Goal: Task Accomplishment & Management: Manage account settings

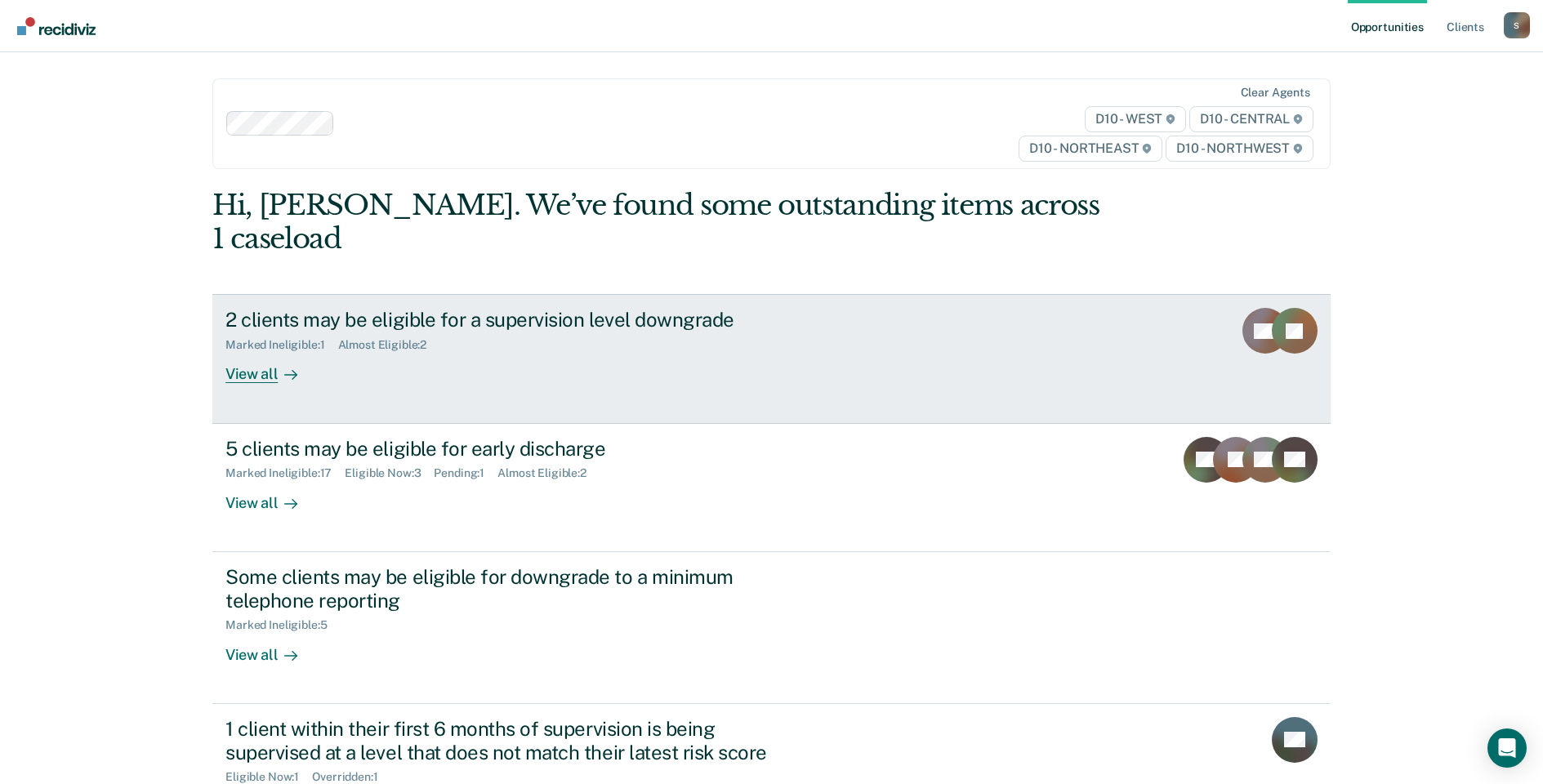
click at [466, 334] on div "2 clients may be eligible for a supervision level downgrade Marked Ineligible :…" at bounding box center [532, 345] width 613 height 75
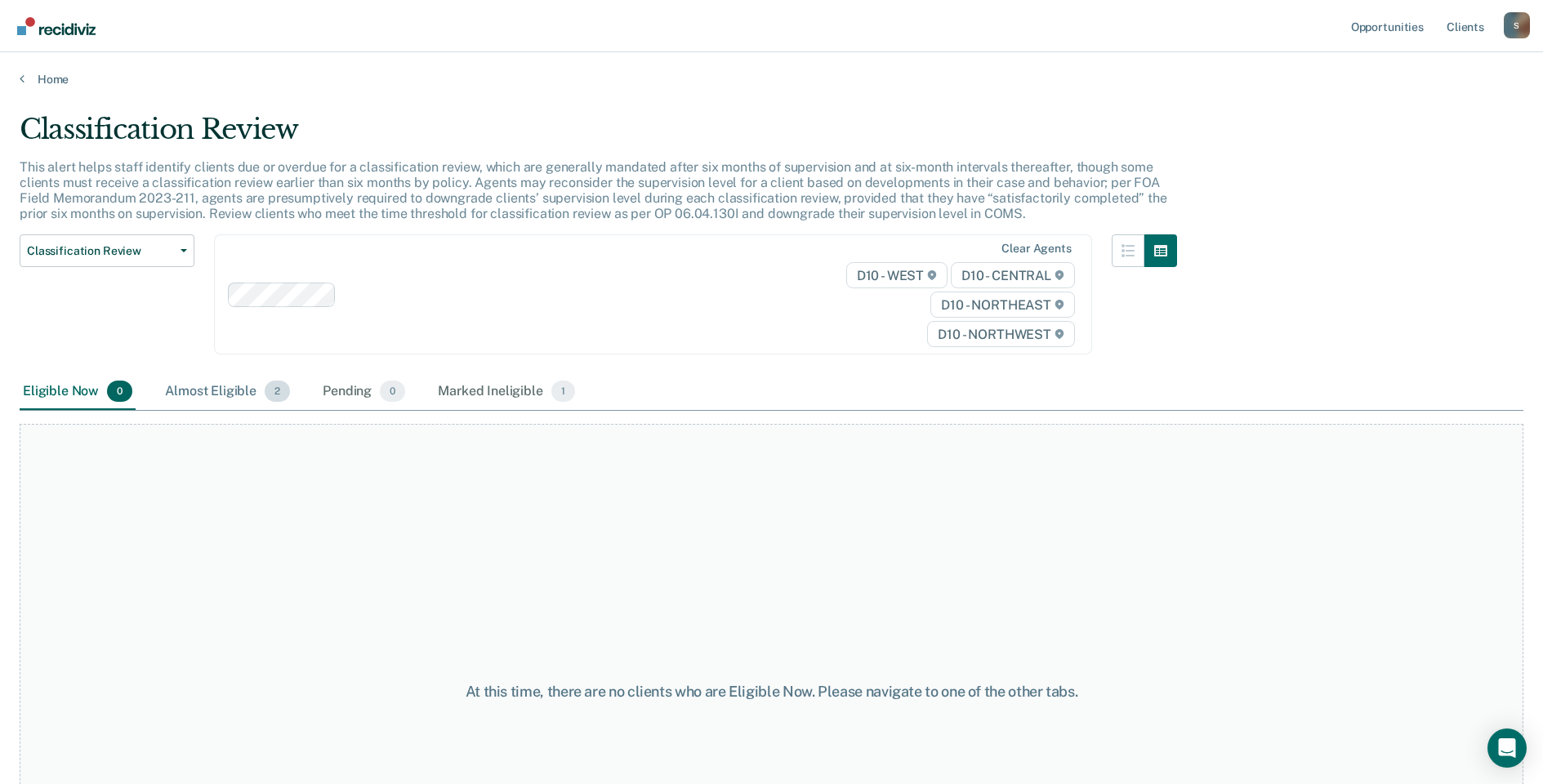
click at [234, 391] on div "Almost Eligible 2" at bounding box center [227, 392] width 131 height 36
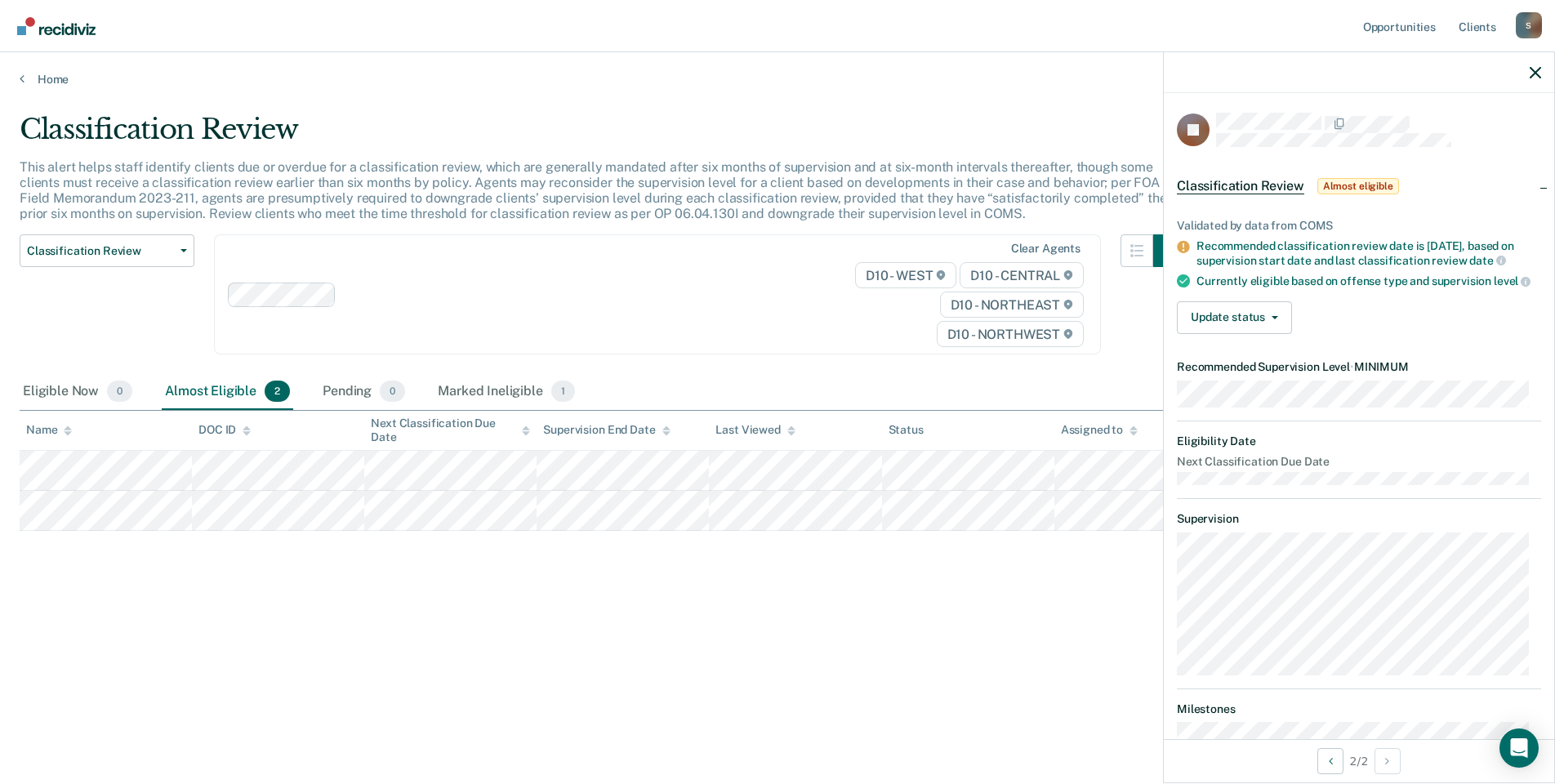
click at [985, 600] on div "Classification Review This alert helps staff identify clients due or overdue fo…" at bounding box center [777, 387] width 1515 height 549
click at [963, 613] on div "Classification Review This alert helps staff identify clients due or overdue fo…" at bounding box center [777, 387] width 1515 height 549
click at [1265, 315] on button "Update status" at bounding box center [1234, 317] width 115 height 33
click at [1221, 394] on button "Mark Ineligible" at bounding box center [1255, 383] width 158 height 26
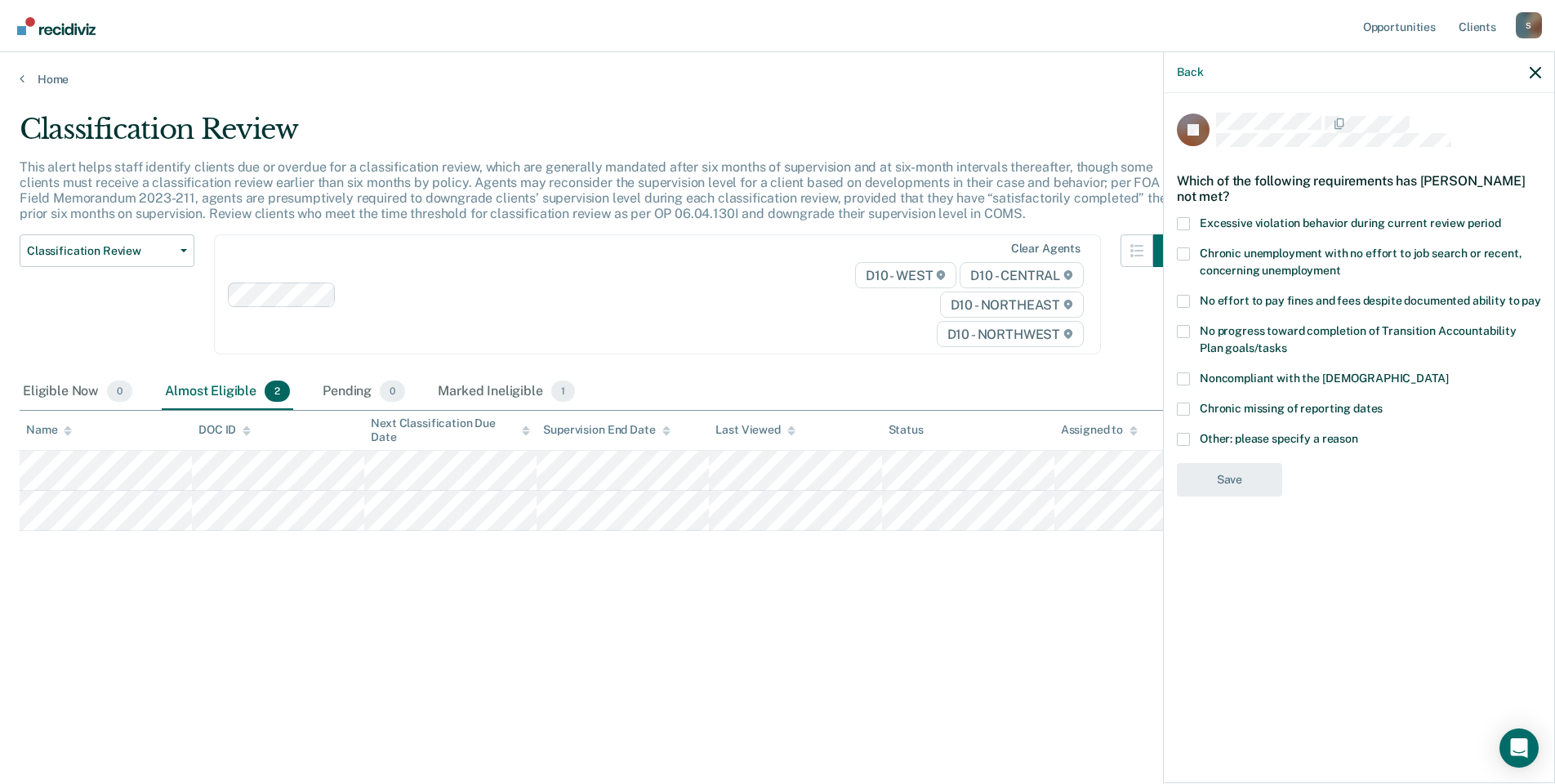
click at [1188, 377] on span at bounding box center [1183, 378] width 13 height 13
click at [1448, 372] on input "Noncompliant with the [DEMOGRAPHIC_DATA]" at bounding box center [1448, 372] width 0 height 0
click at [1202, 533] on button "Save" at bounding box center [1229, 547] width 106 height 33
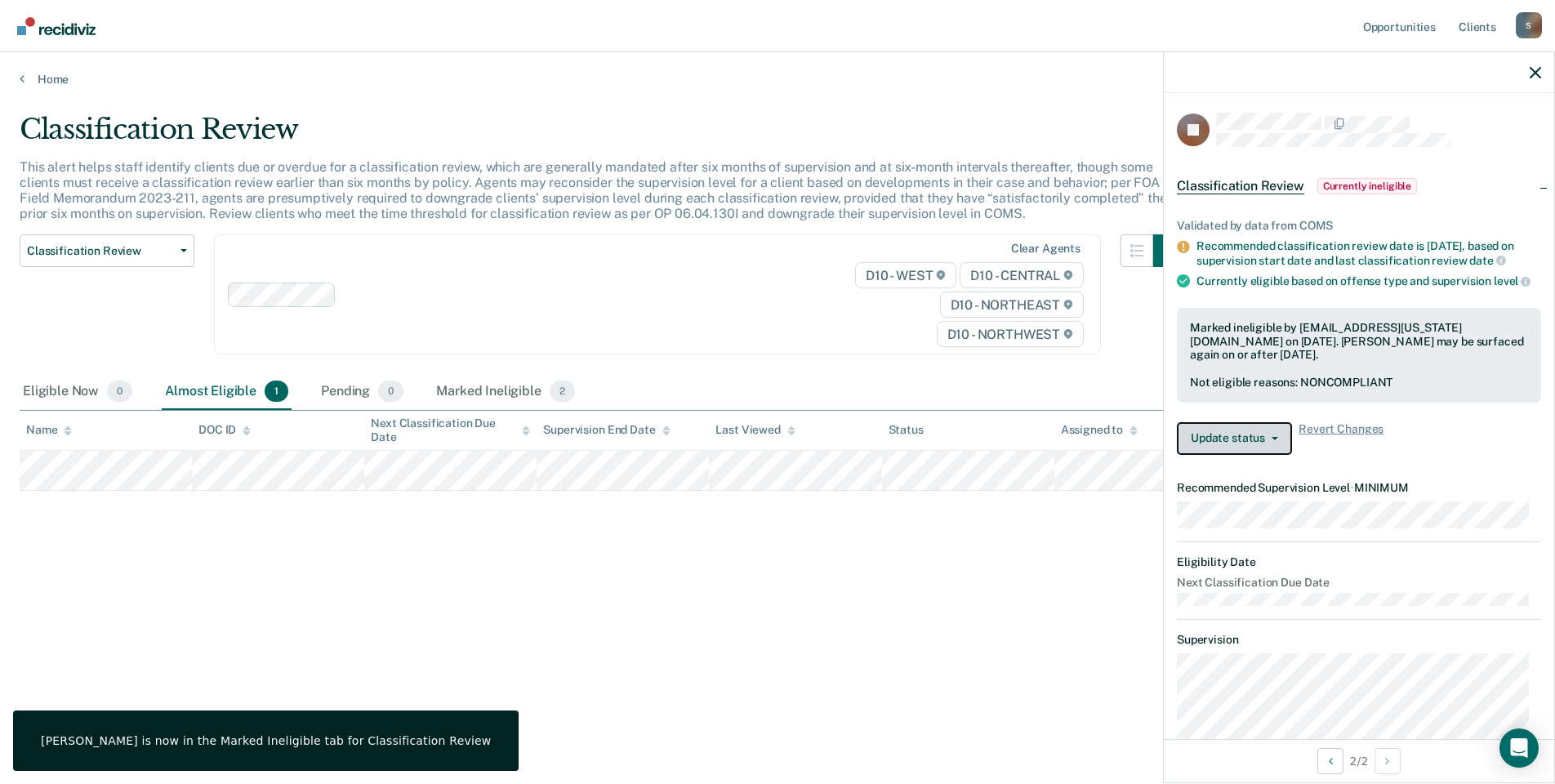
click at [1273, 438] on button "Update status" at bounding box center [1234, 438] width 115 height 33
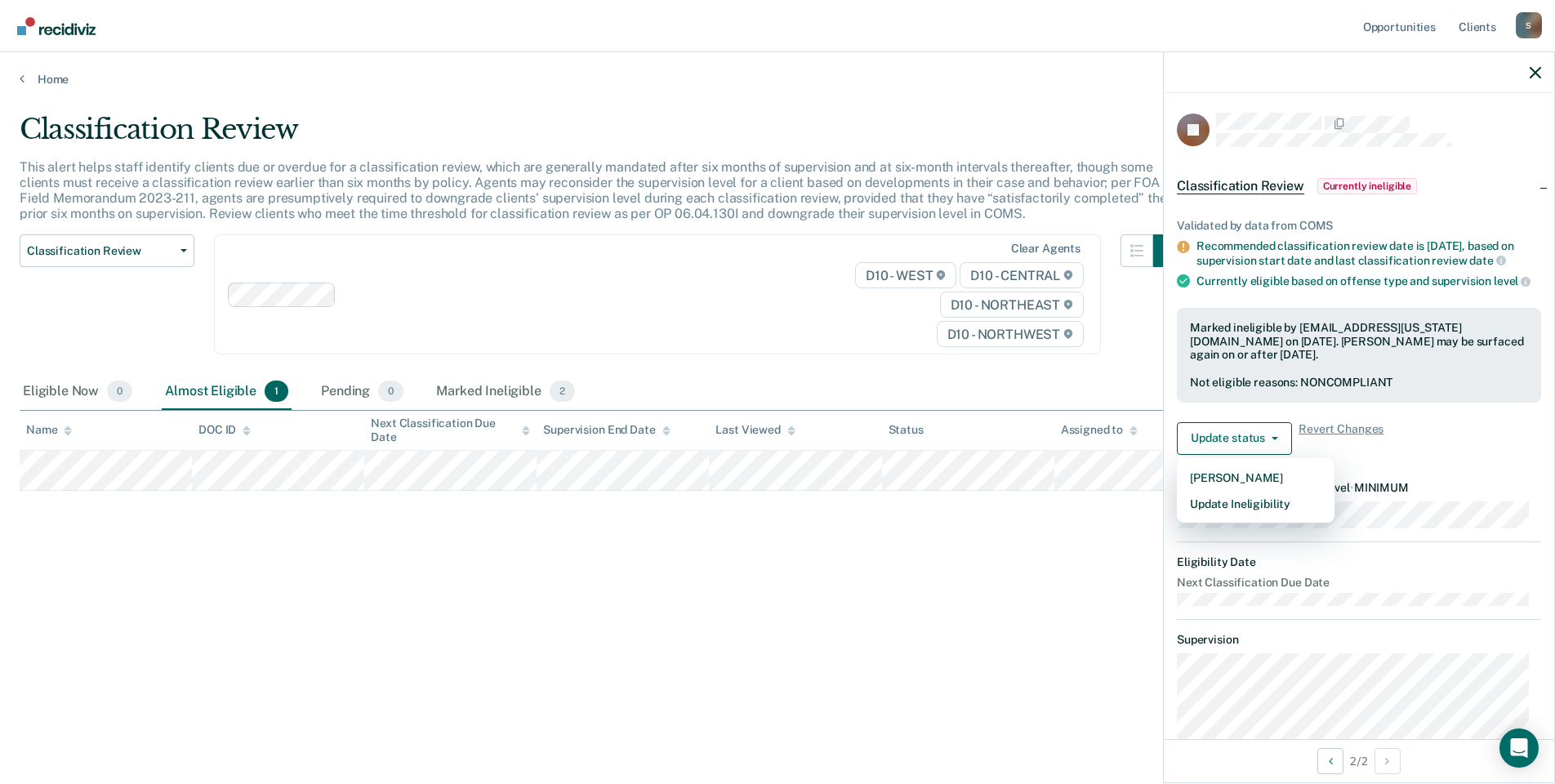
click at [1050, 574] on div "Classification Review This alert helps staff identify clients due or overdue fo…" at bounding box center [777, 387] width 1515 height 549
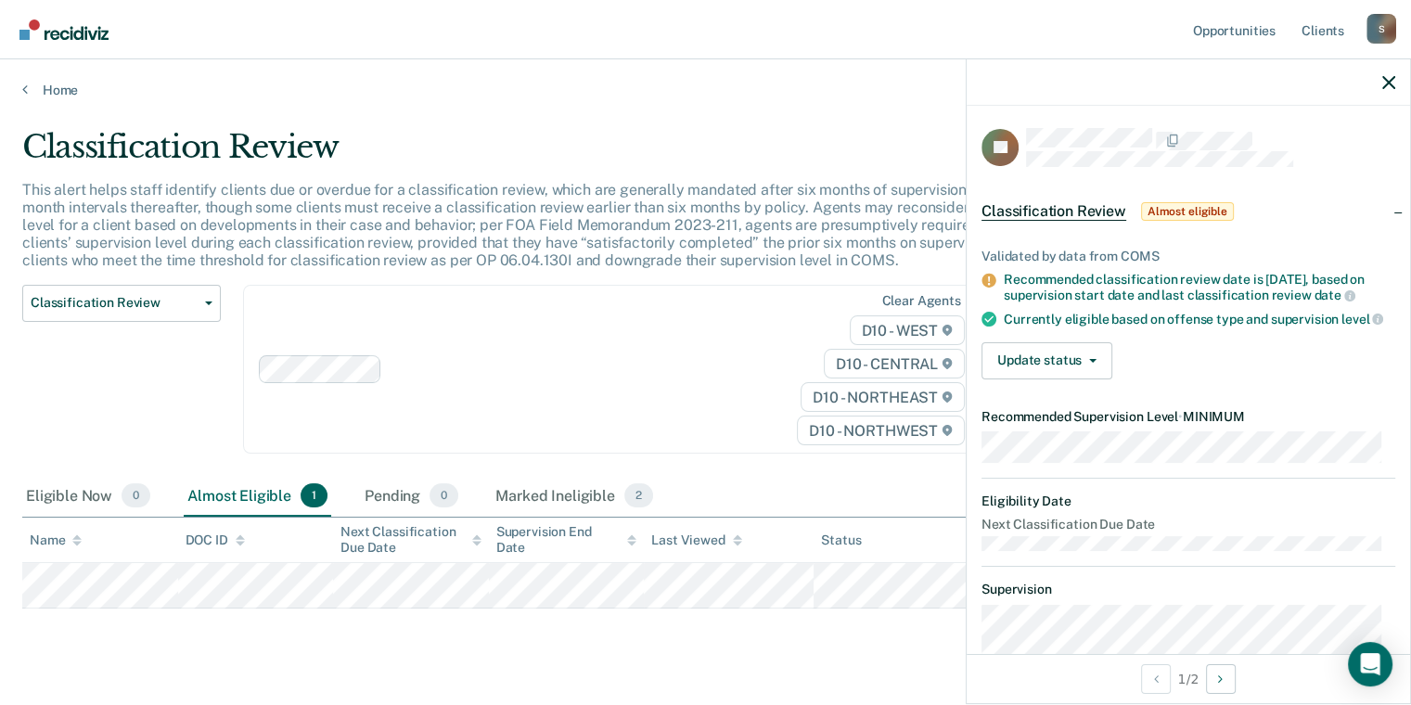
click at [809, 660] on main "Classification Review This alert helps staff identify clients due or overdue fo…" at bounding box center [705, 417] width 1411 height 638
click at [1395, 82] on icon "button" at bounding box center [1389, 82] width 13 height 13
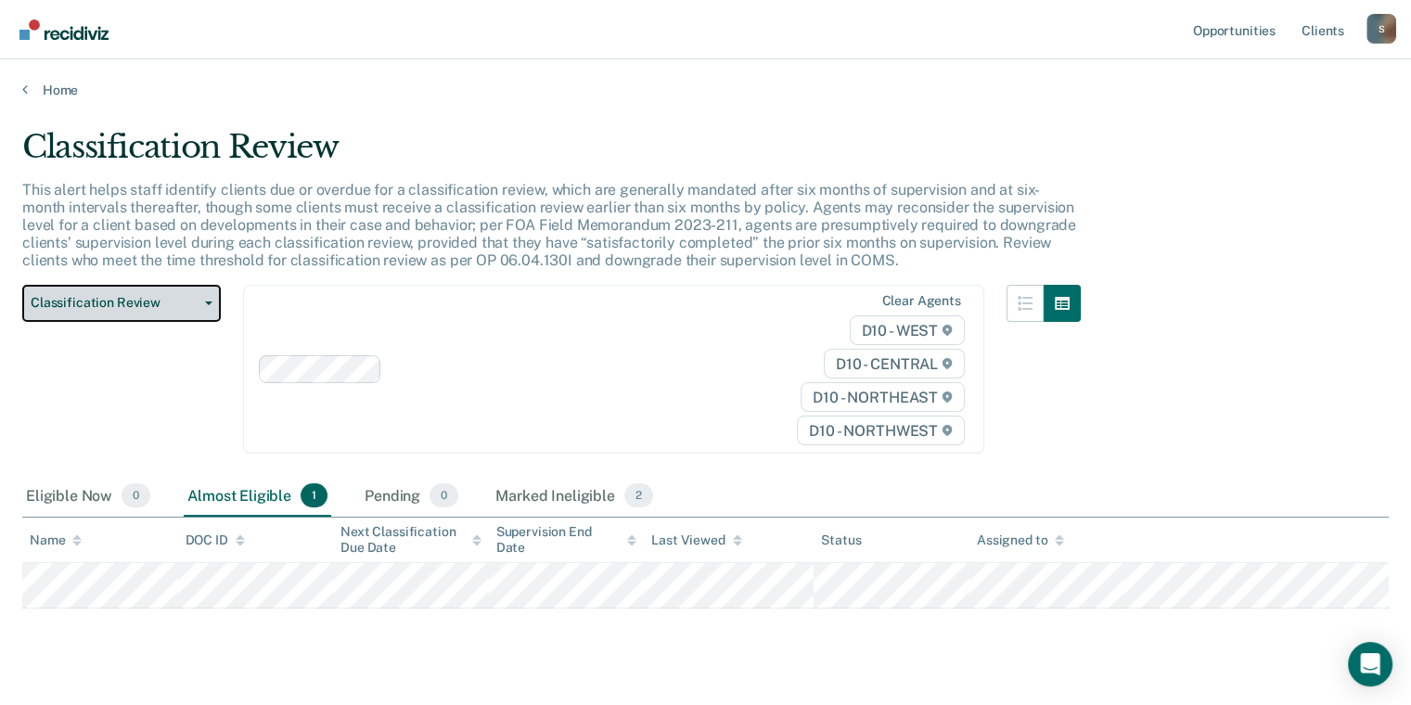
click at [126, 301] on span "Classification Review" at bounding box center [114, 303] width 167 height 16
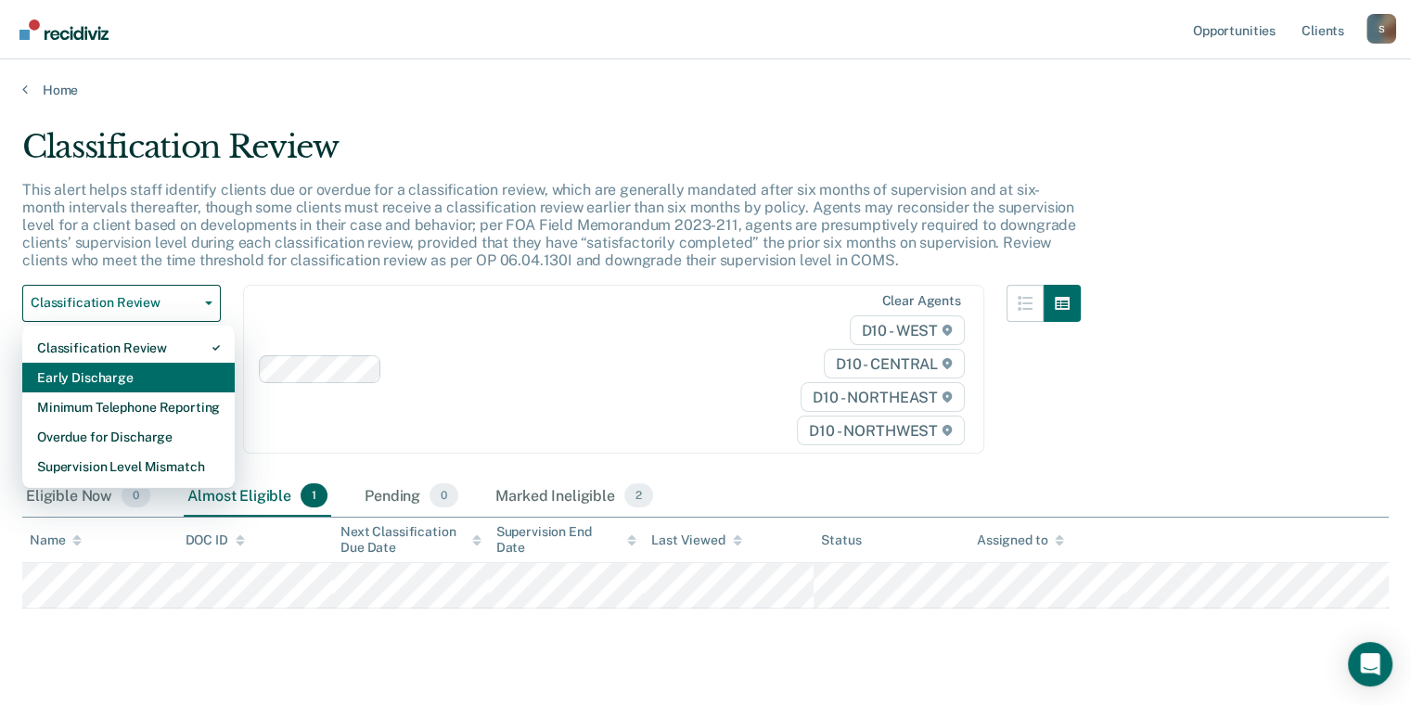
click at [110, 375] on div "Early Discharge" at bounding box center [128, 378] width 183 height 30
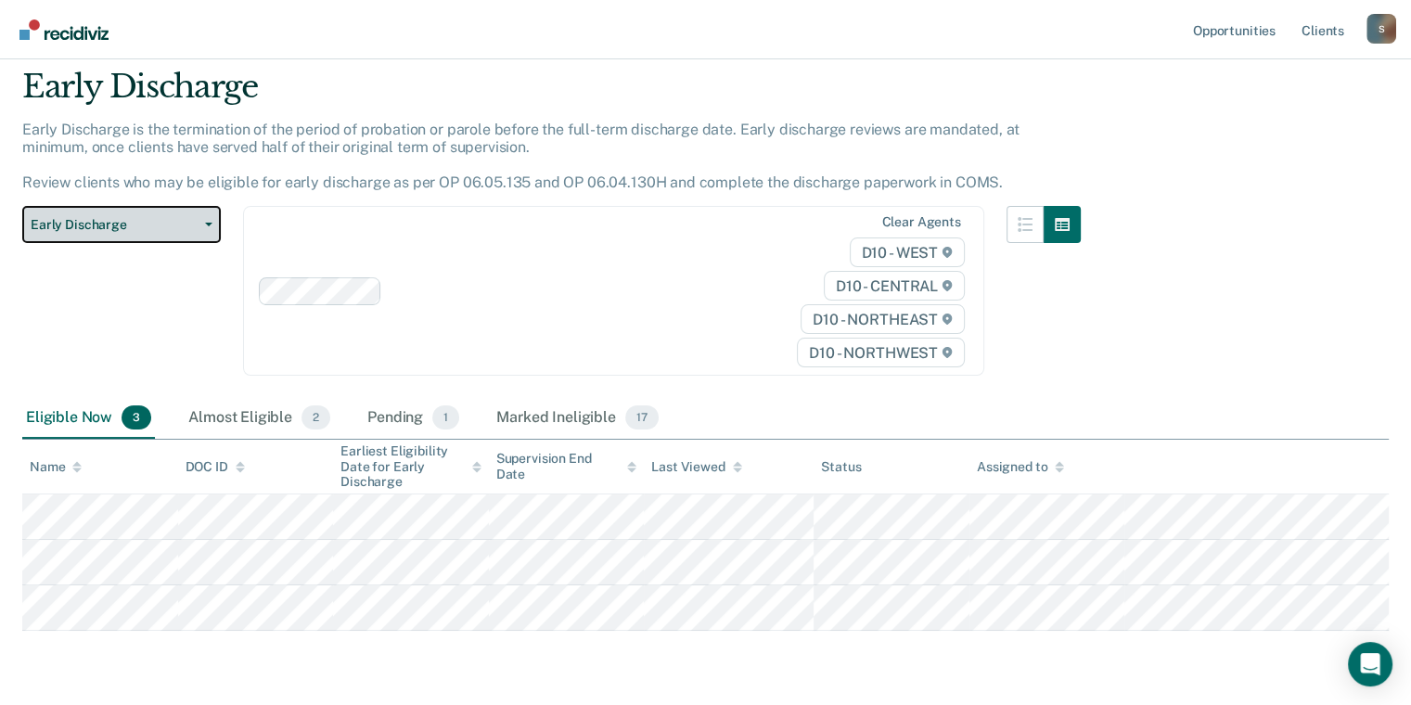
scroll to position [118, 0]
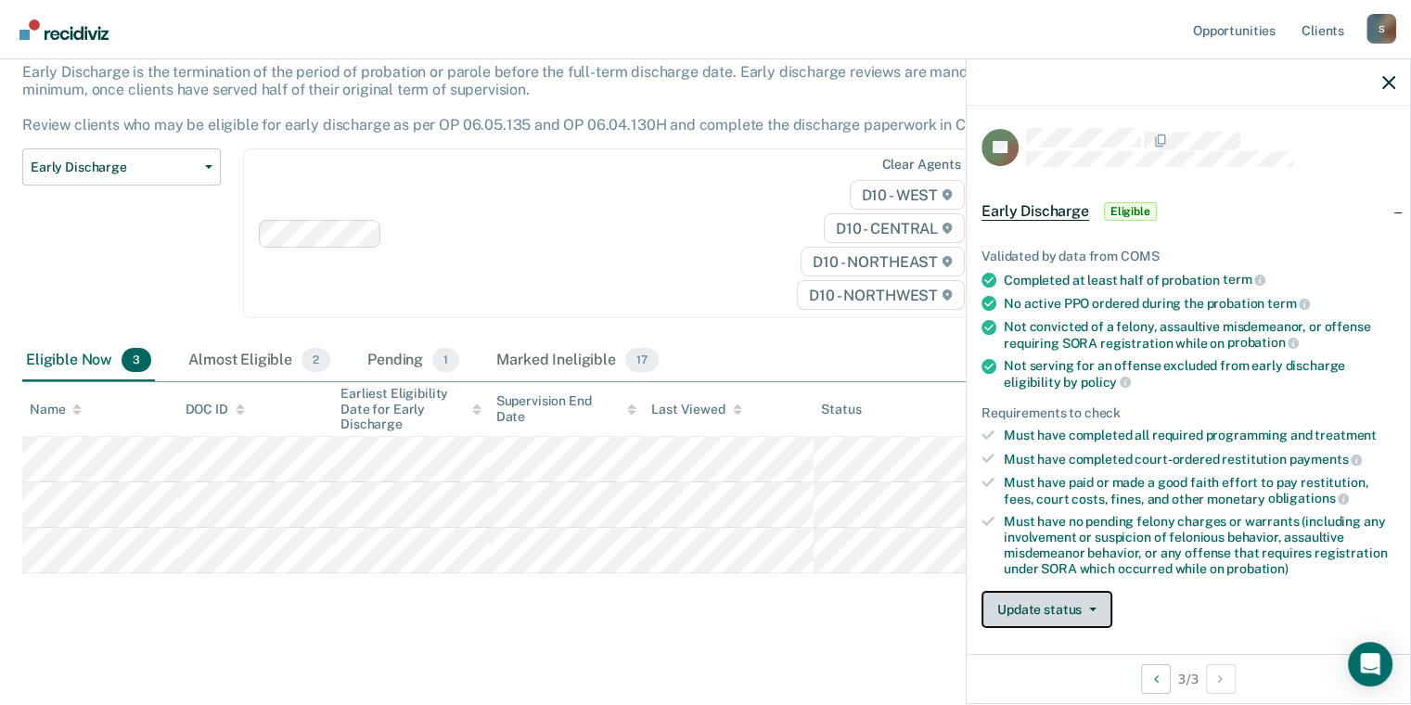
click at [1045, 615] on button "Update status" at bounding box center [1047, 609] width 131 height 37
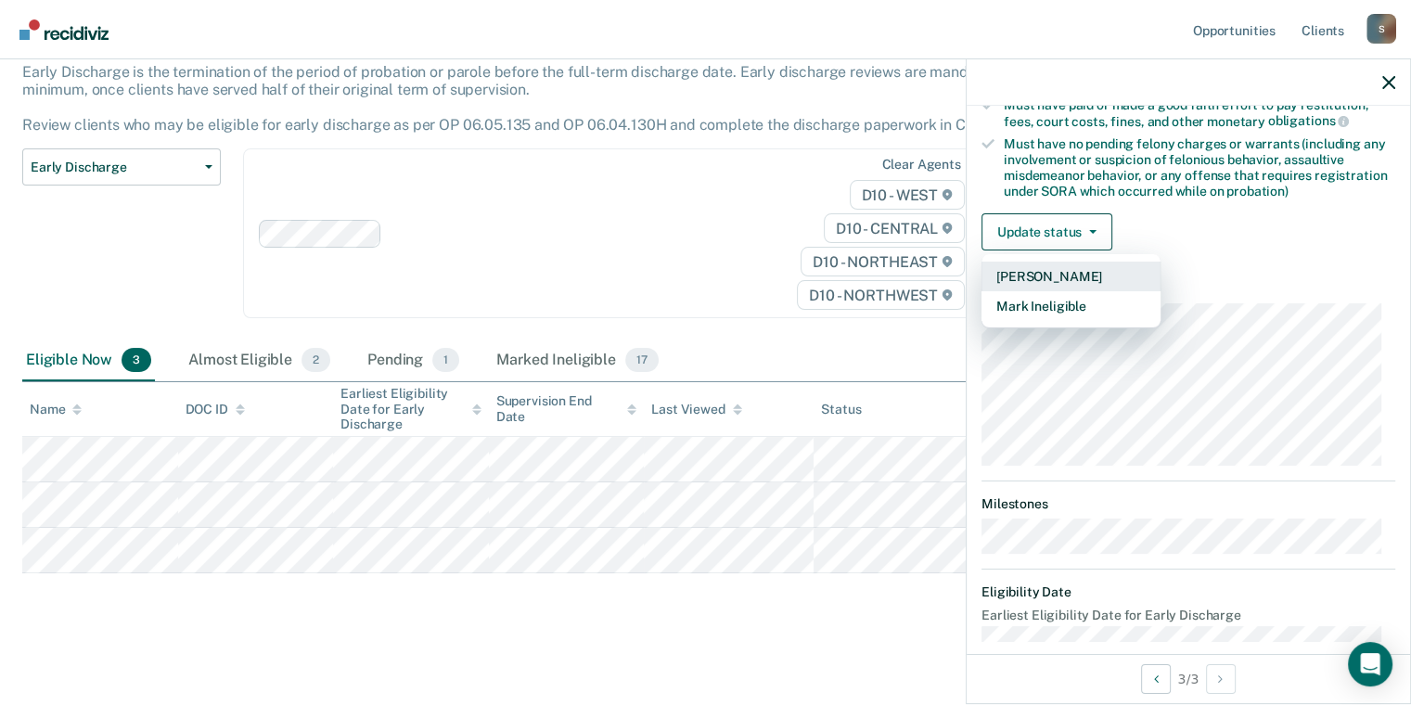
scroll to position [379, 0]
click at [1073, 297] on button "Mark Ineligible" at bounding box center [1071, 304] width 179 height 30
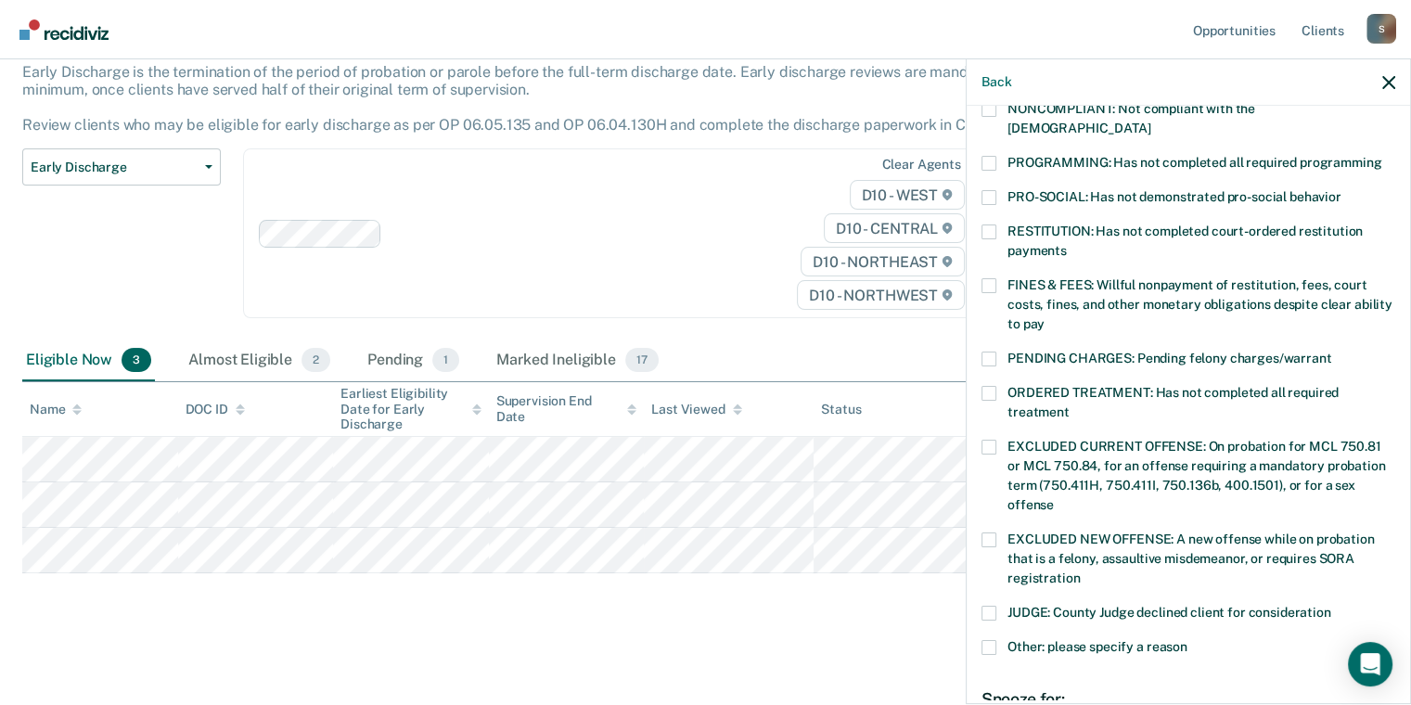
click at [990, 278] on span at bounding box center [989, 285] width 15 height 15
click at [1045, 317] on input "FINES & FEES: Willful nonpayment of restitution, fees, court costs, fines, and …" at bounding box center [1045, 317] width 0 height 0
click at [997, 225] on label "RESTITUTION: Has not completed court-ordered restitution payments" at bounding box center [1189, 244] width 414 height 39
click at [1067, 244] on input "RESTITUTION: Has not completed court-ordered restitution payments" at bounding box center [1067, 244] width 0 height 0
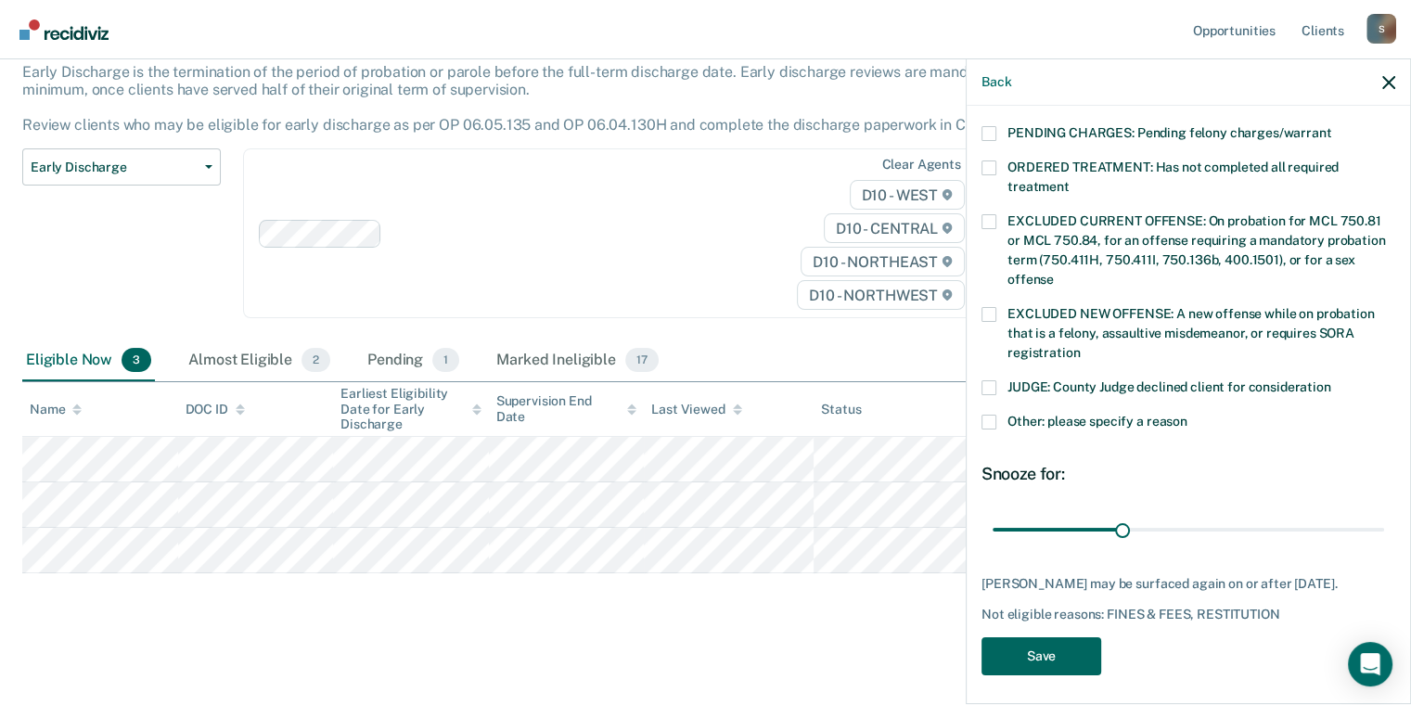
scroll to position [607, 0]
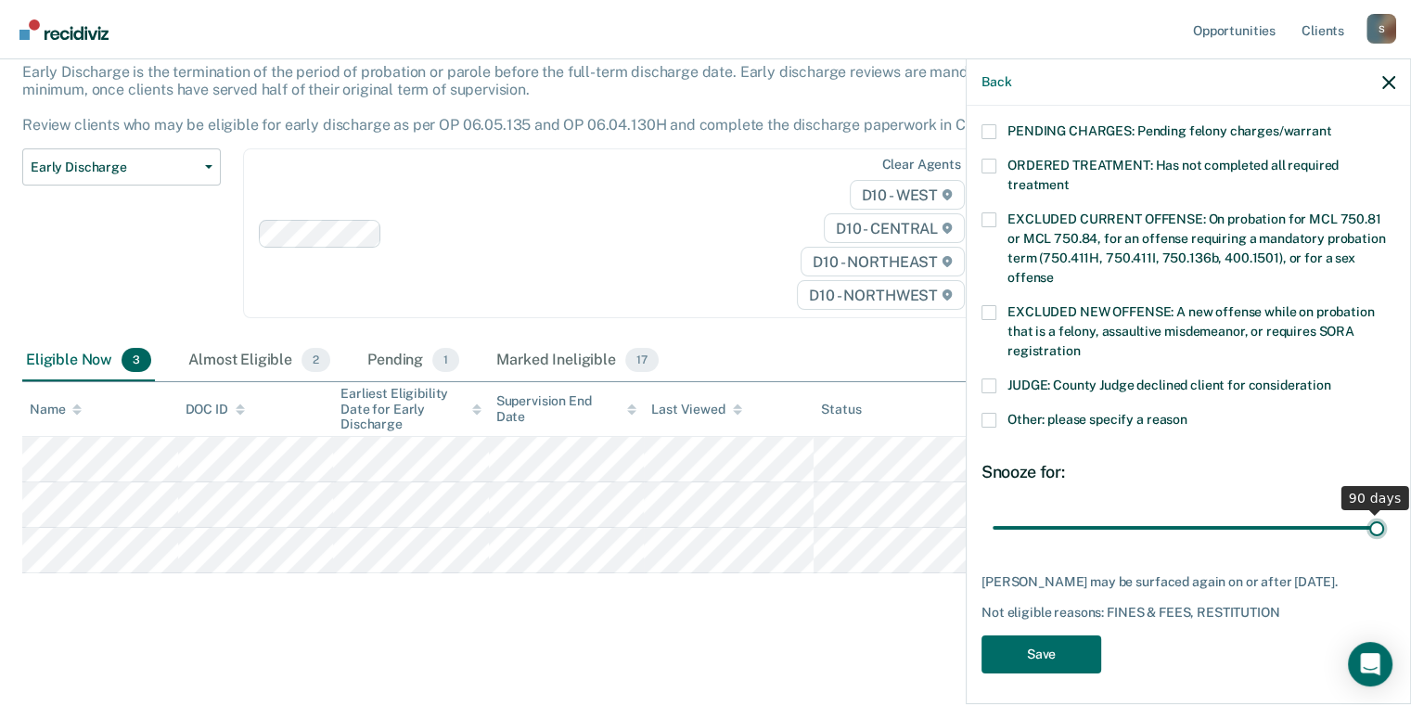
drag, startPoint x: 1113, startPoint y: 511, endPoint x: 1362, endPoint y: 502, distance: 248.8
type input "90"
click at [1362, 512] on input "range" at bounding box center [1189, 528] width 392 height 32
click at [1044, 658] on button "Save" at bounding box center [1042, 655] width 120 height 38
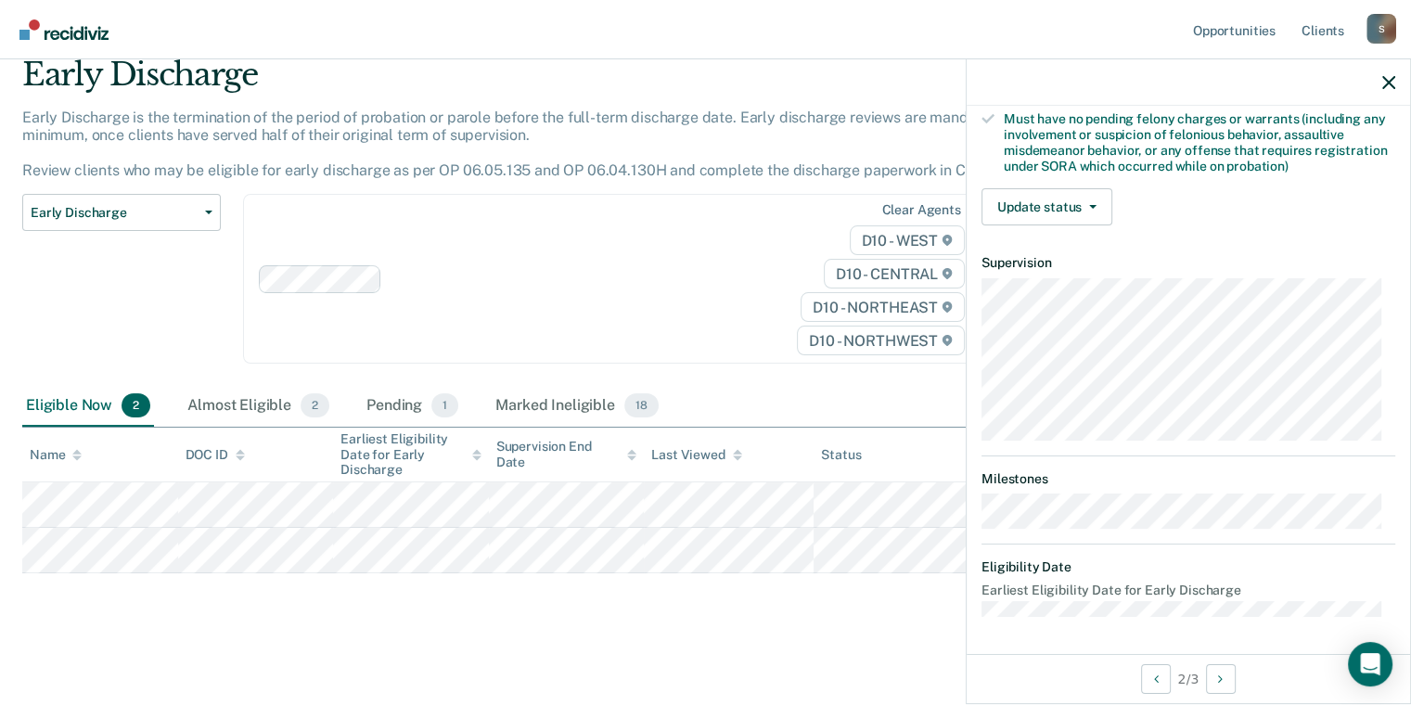
scroll to position [396, 0]
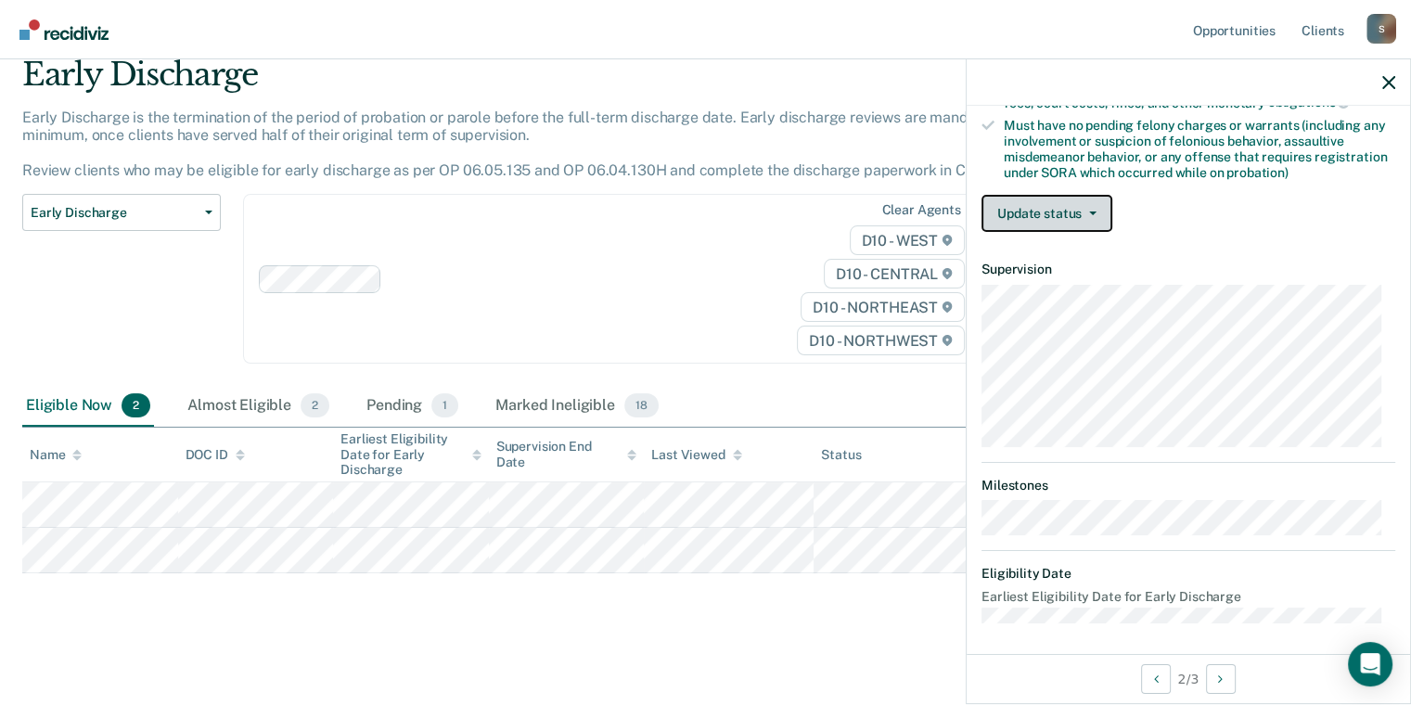
click at [1084, 204] on button "Update status" at bounding box center [1047, 213] width 131 height 37
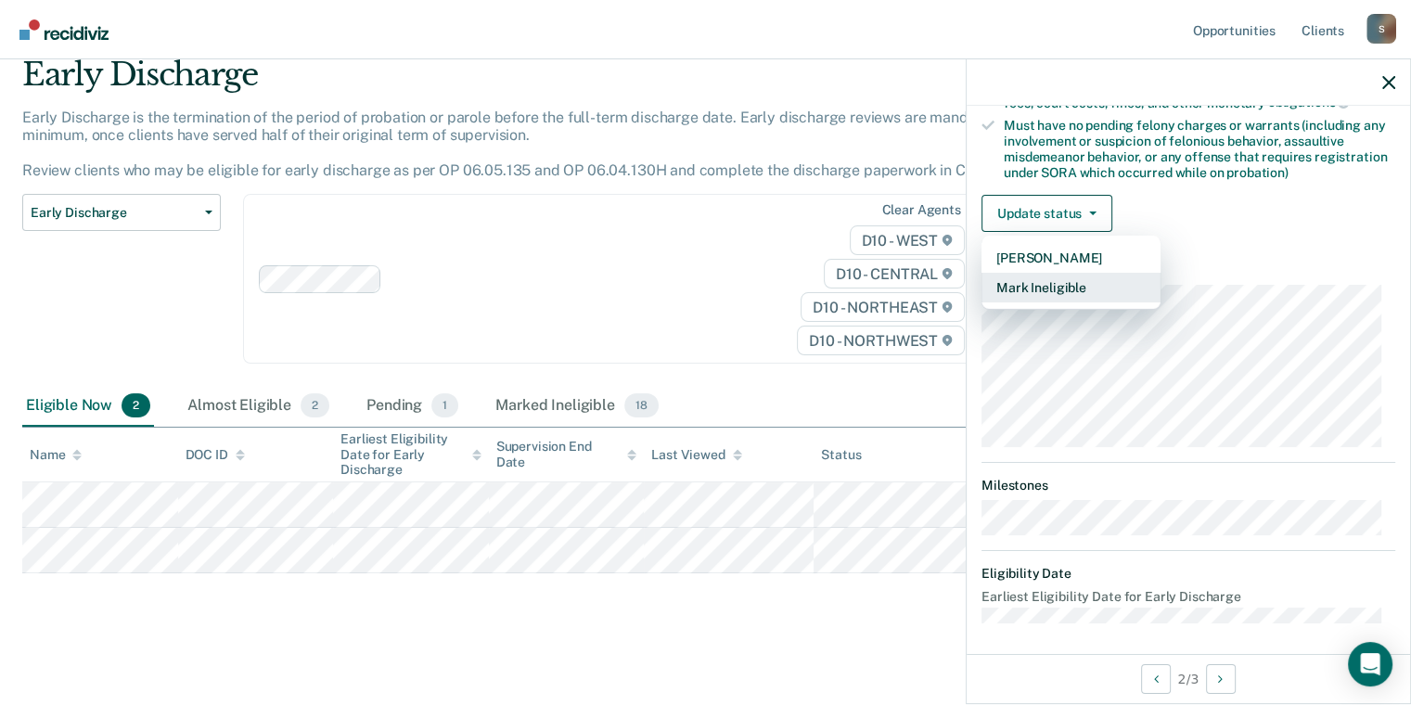
click at [1035, 275] on button "Mark Ineligible" at bounding box center [1071, 288] width 179 height 30
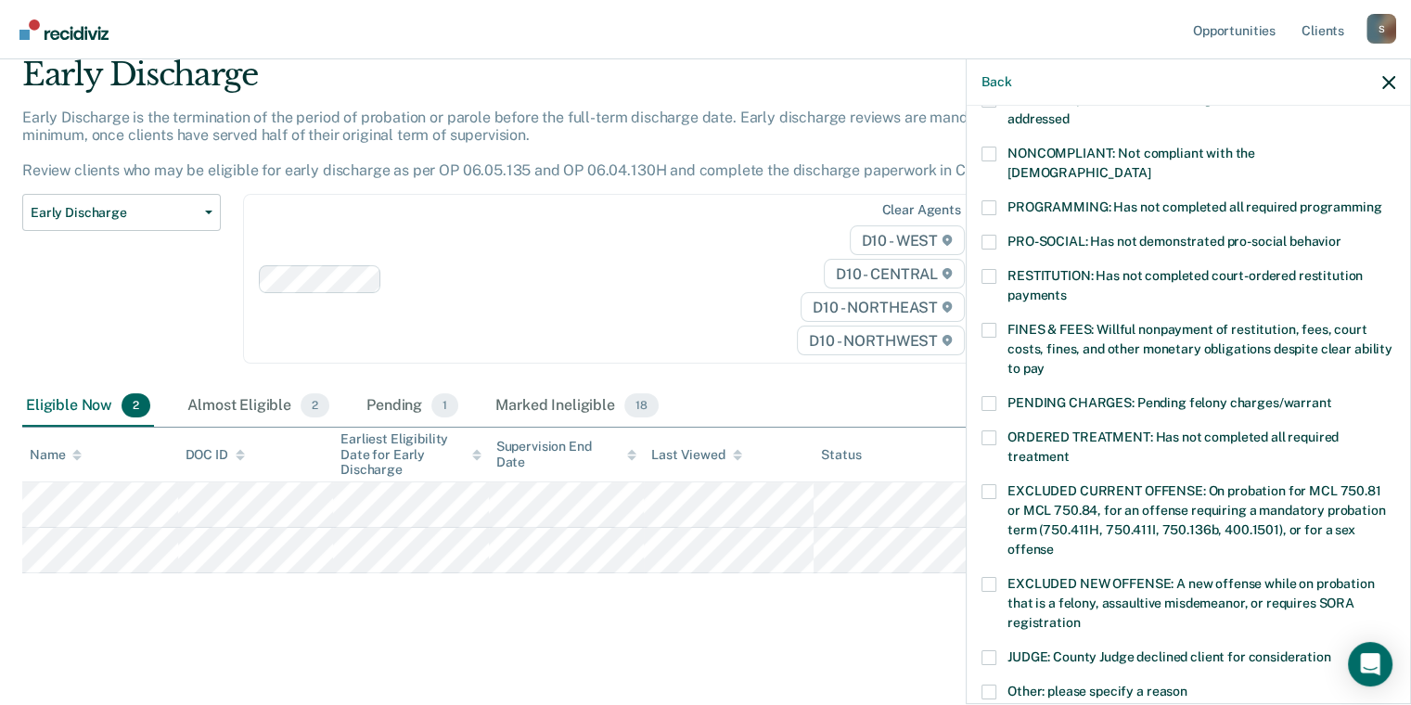
scroll to position [303, 0]
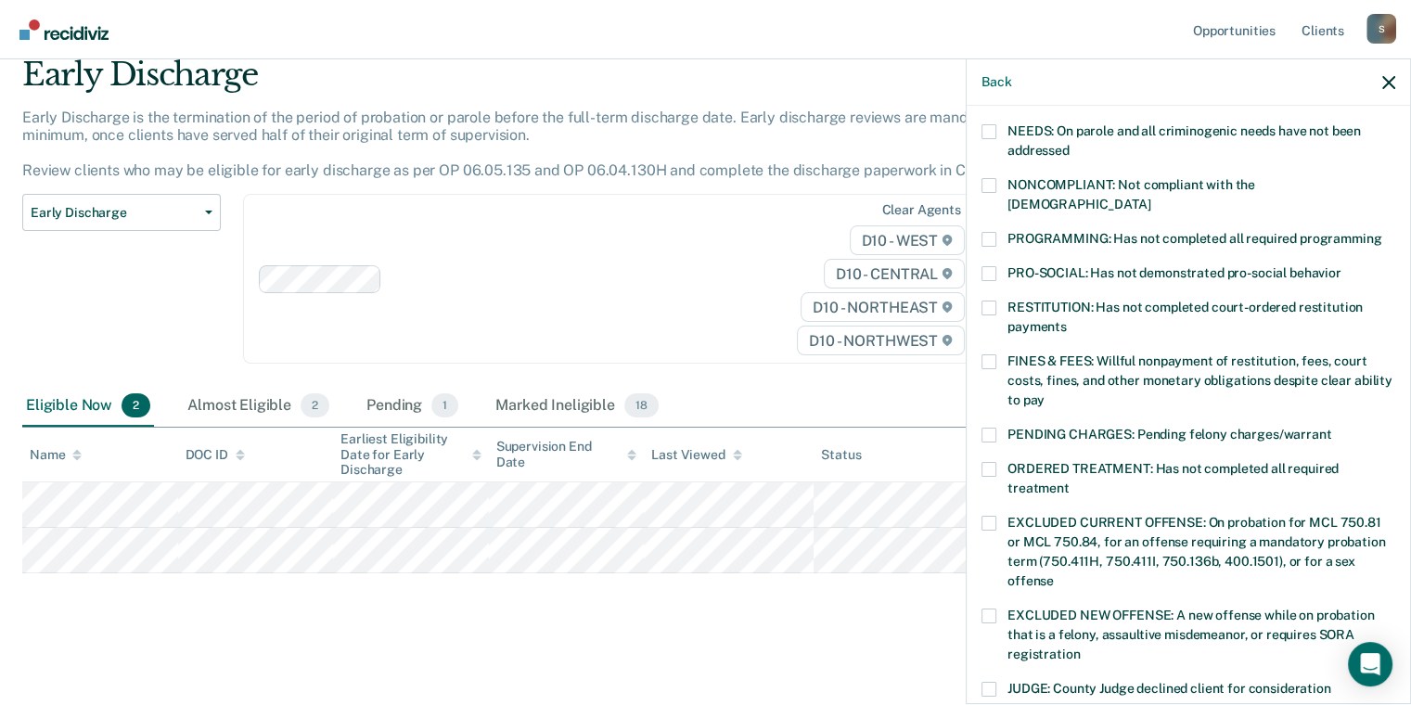
click at [984, 232] on span at bounding box center [989, 239] width 15 height 15
click at [1382, 232] on input "PROGRAMMING: Has not completed all required programming" at bounding box center [1382, 232] width 0 height 0
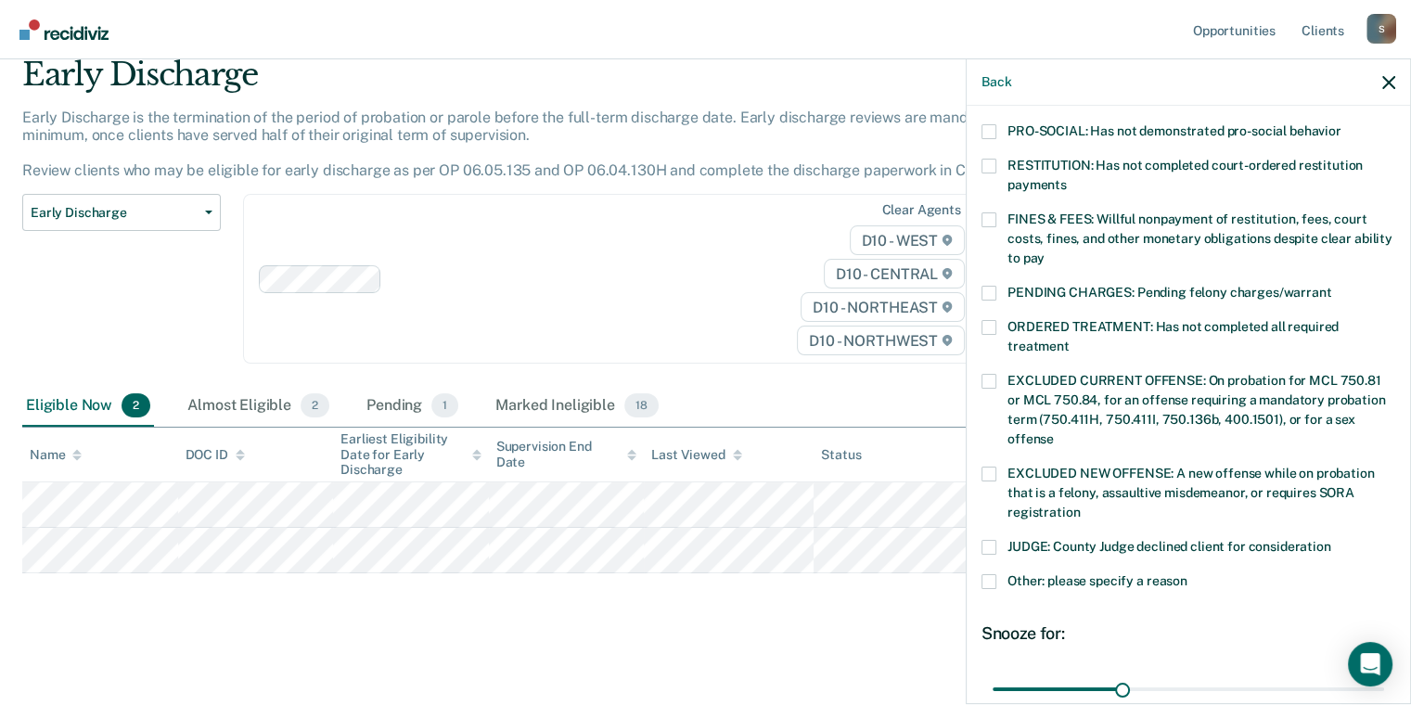
scroll to position [489, 0]
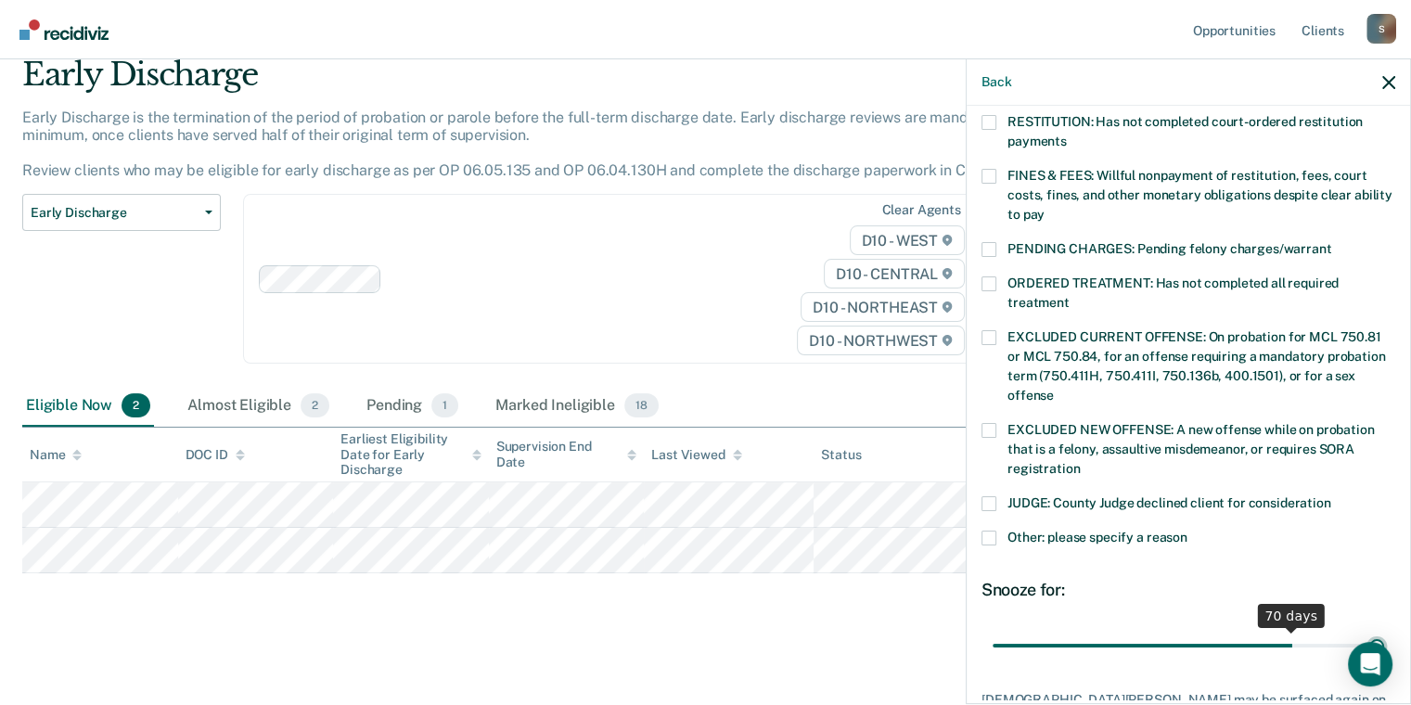
drag, startPoint x: 1121, startPoint y: 627, endPoint x: 1462, endPoint y: 617, distance: 341.6
type input "90"
click at [1384, 630] on input "range" at bounding box center [1189, 646] width 392 height 32
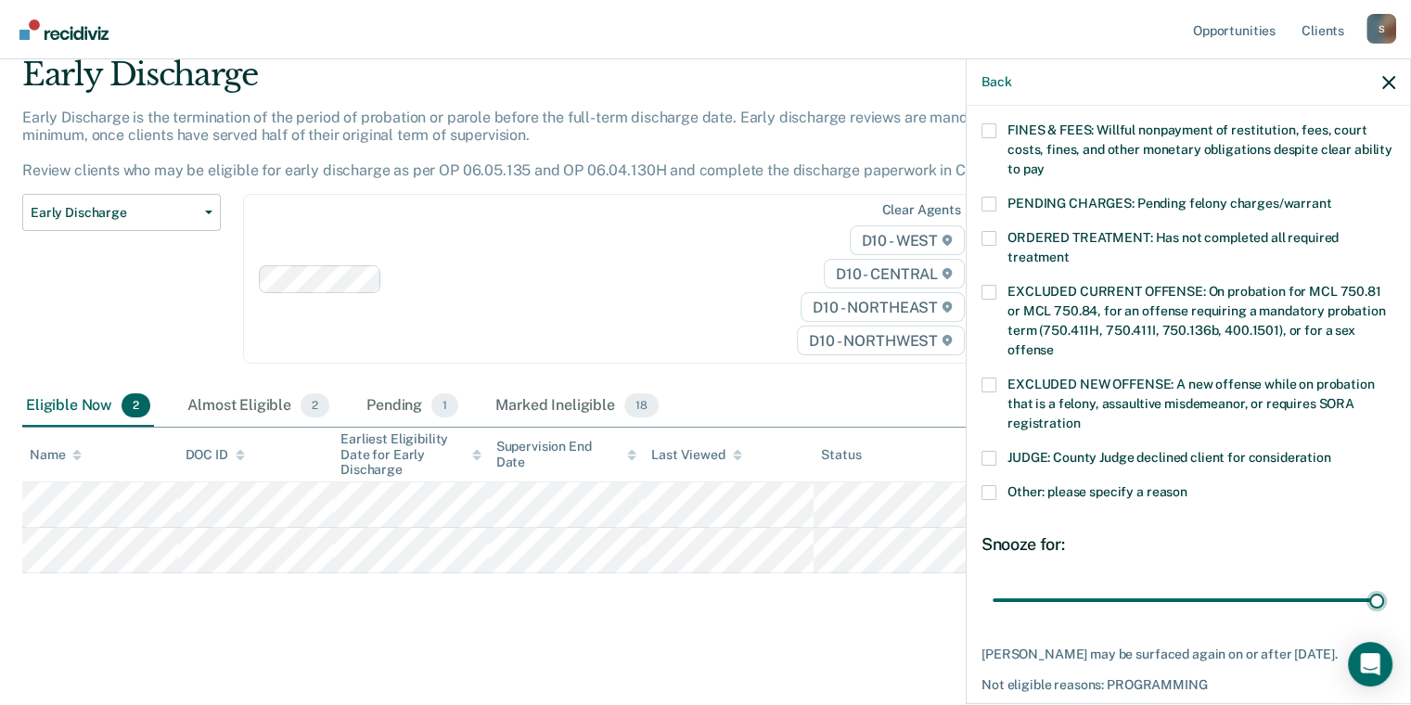
scroll to position [607, 0]
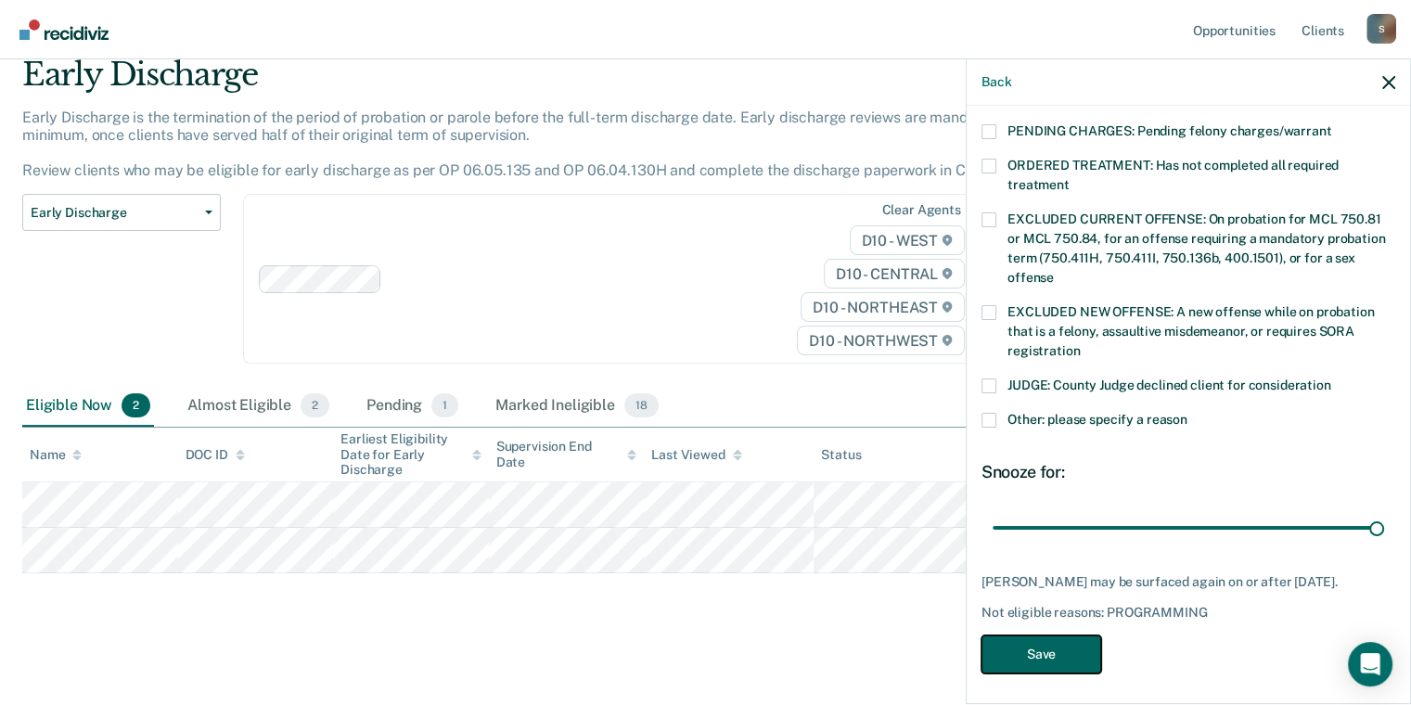
click at [1039, 636] on button "Save" at bounding box center [1042, 655] width 120 height 38
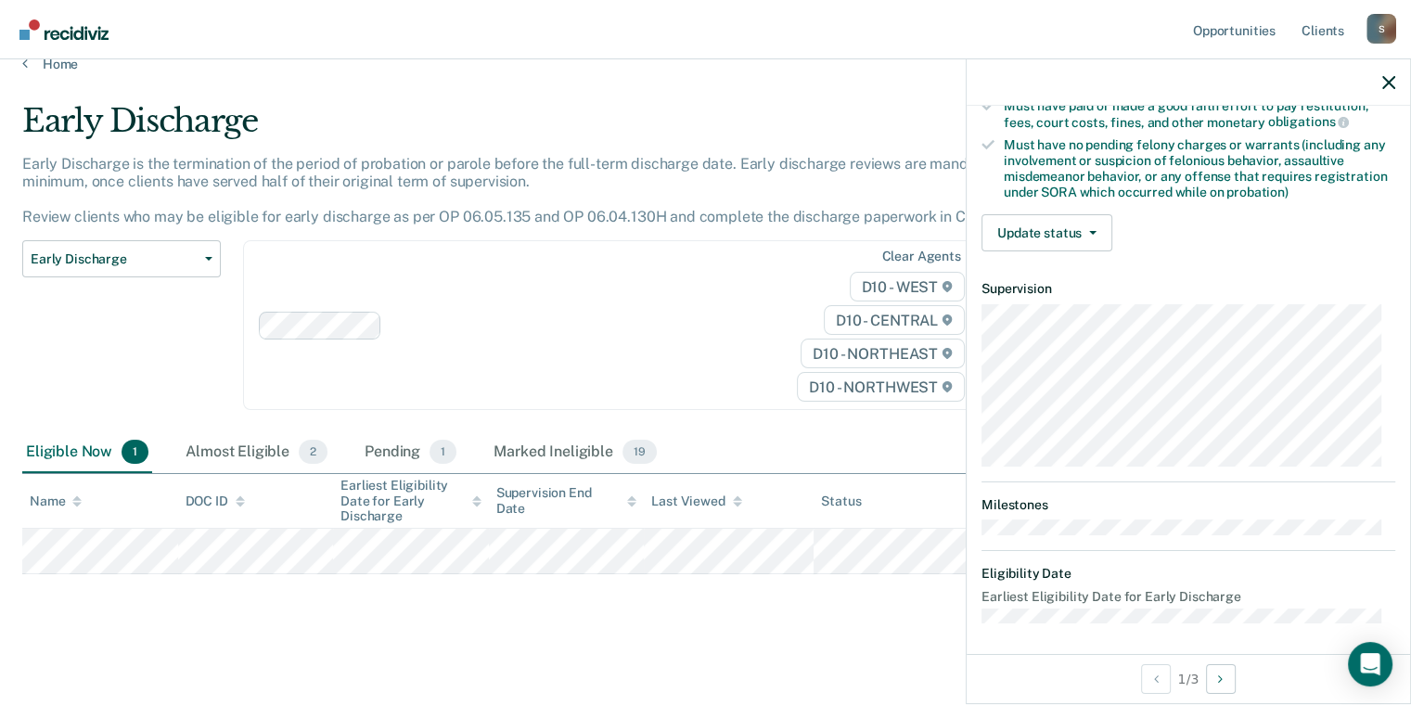
scroll to position [377, 0]
click at [1064, 226] on button "Update status" at bounding box center [1047, 232] width 131 height 37
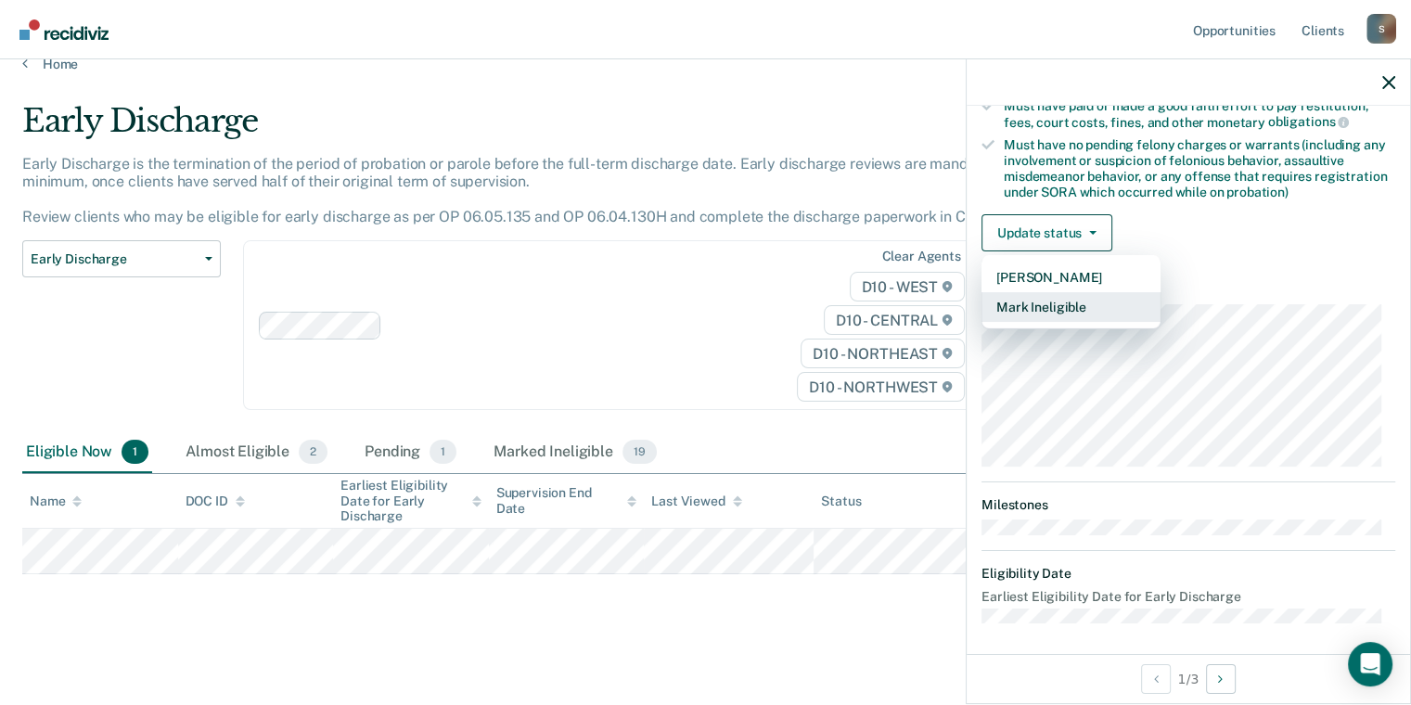
click at [1075, 305] on button "Mark Ineligible" at bounding box center [1071, 307] width 179 height 30
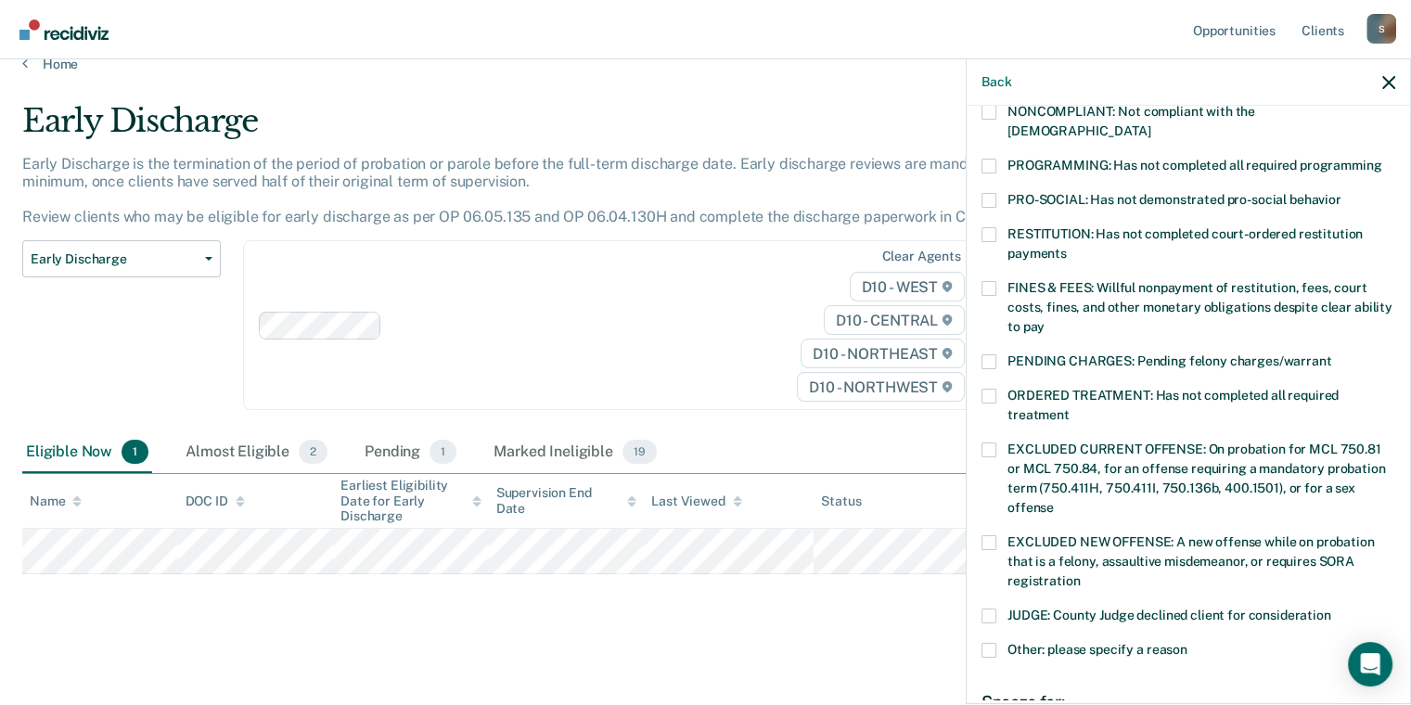
click at [989, 281] on span at bounding box center [989, 288] width 15 height 15
click at [1045, 320] on input "FINES & FEES: Willful nonpayment of restitution, fees, court costs, fines, and …" at bounding box center [1045, 320] width 0 height 0
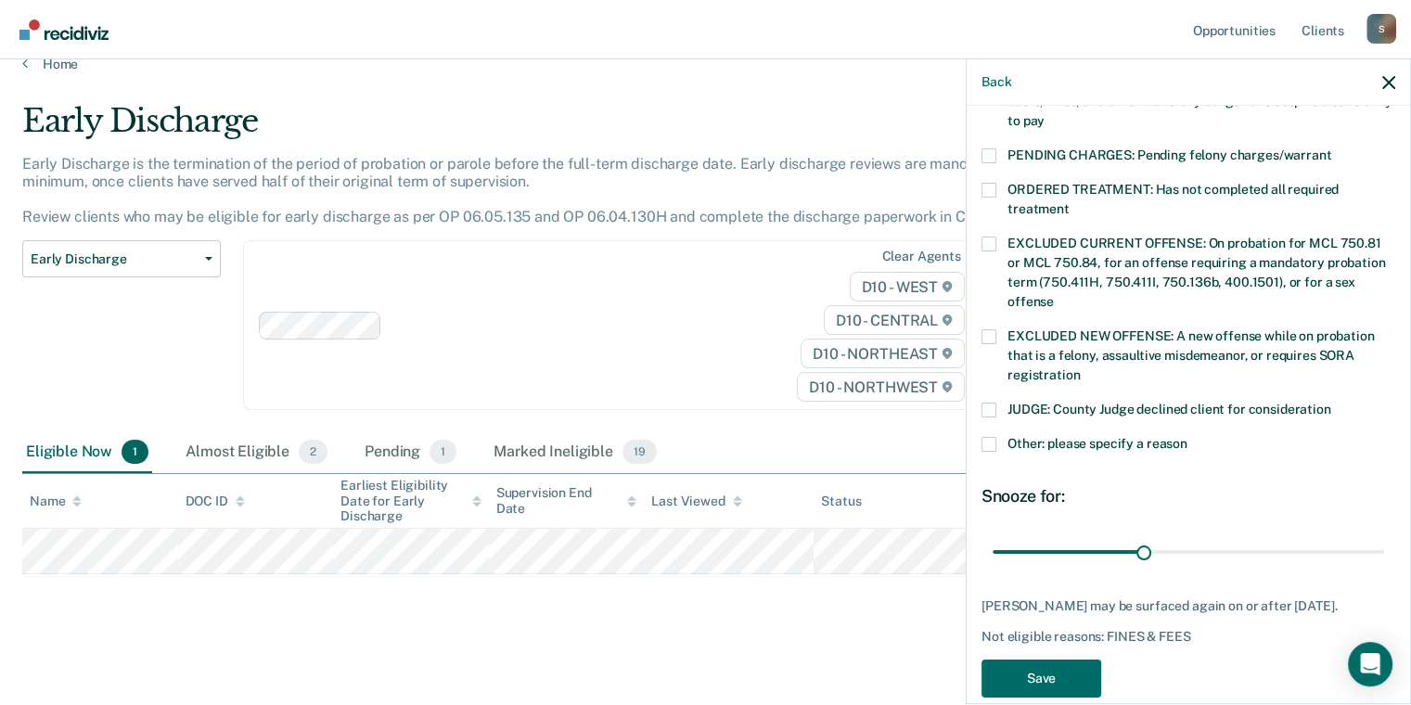
scroll to position [591, 0]
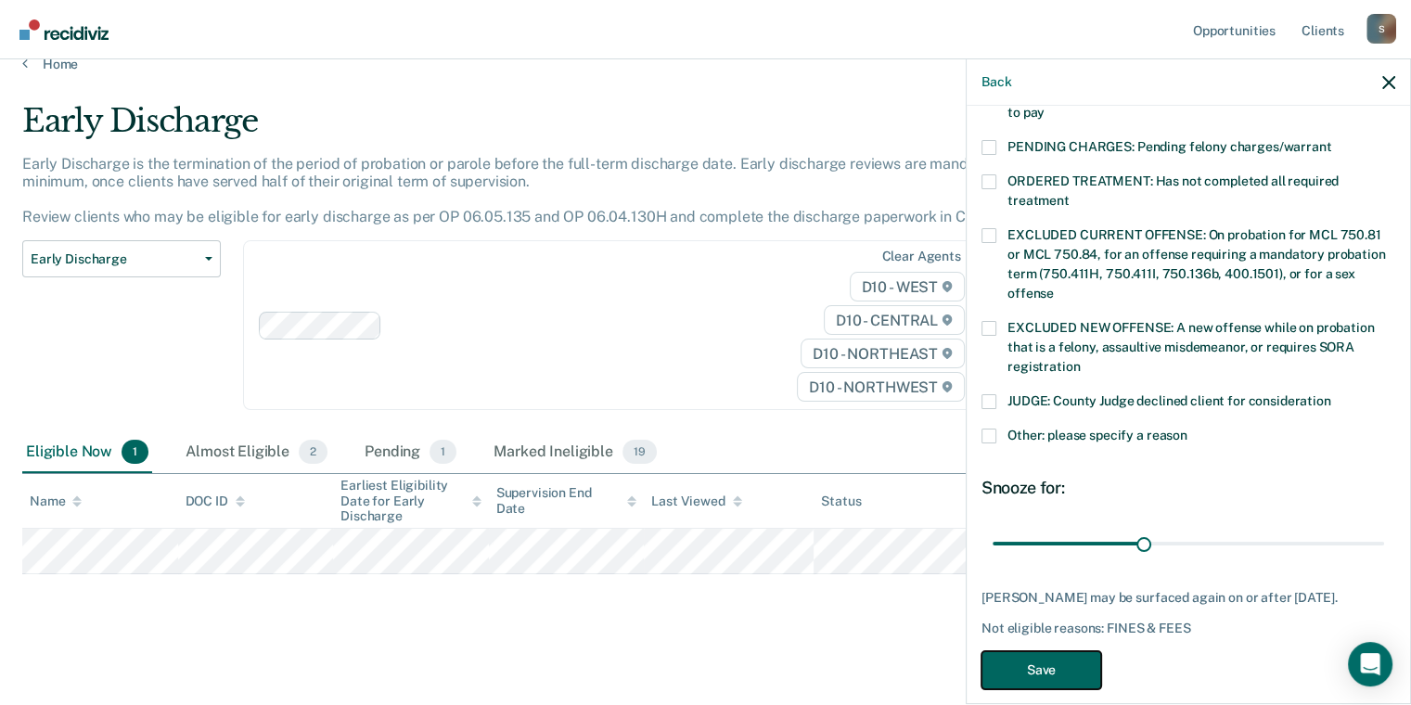
click at [1048, 651] on button "Save" at bounding box center [1042, 670] width 120 height 38
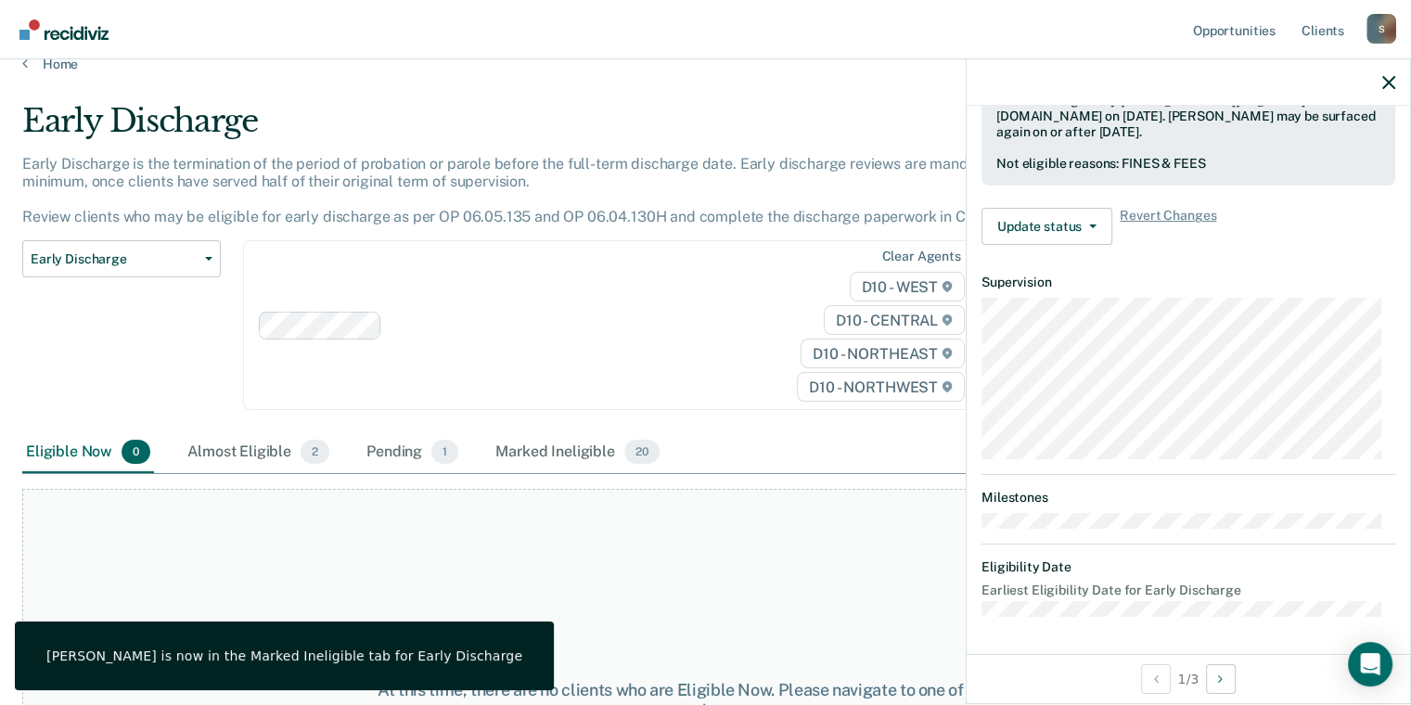
scroll to position [514, 0]
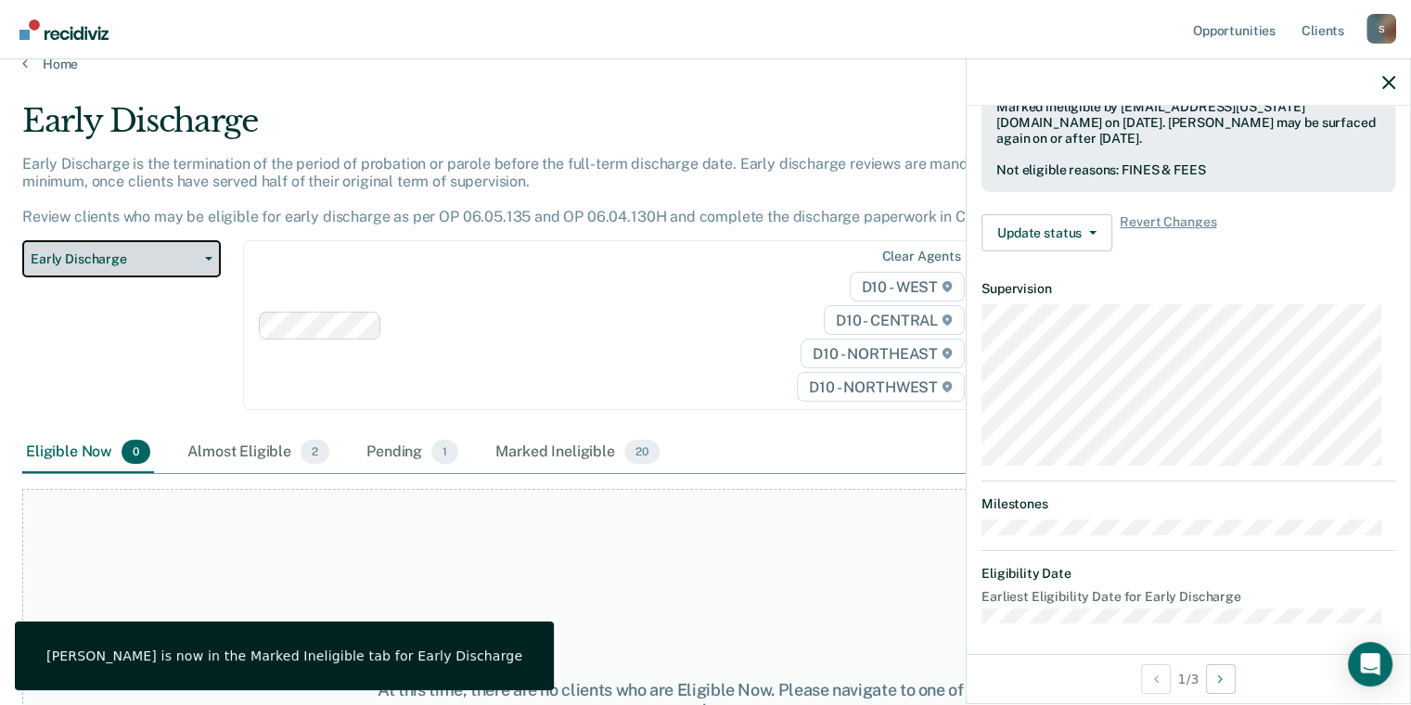
click at [129, 252] on span "Early Discharge" at bounding box center [114, 259] width 167 height 16
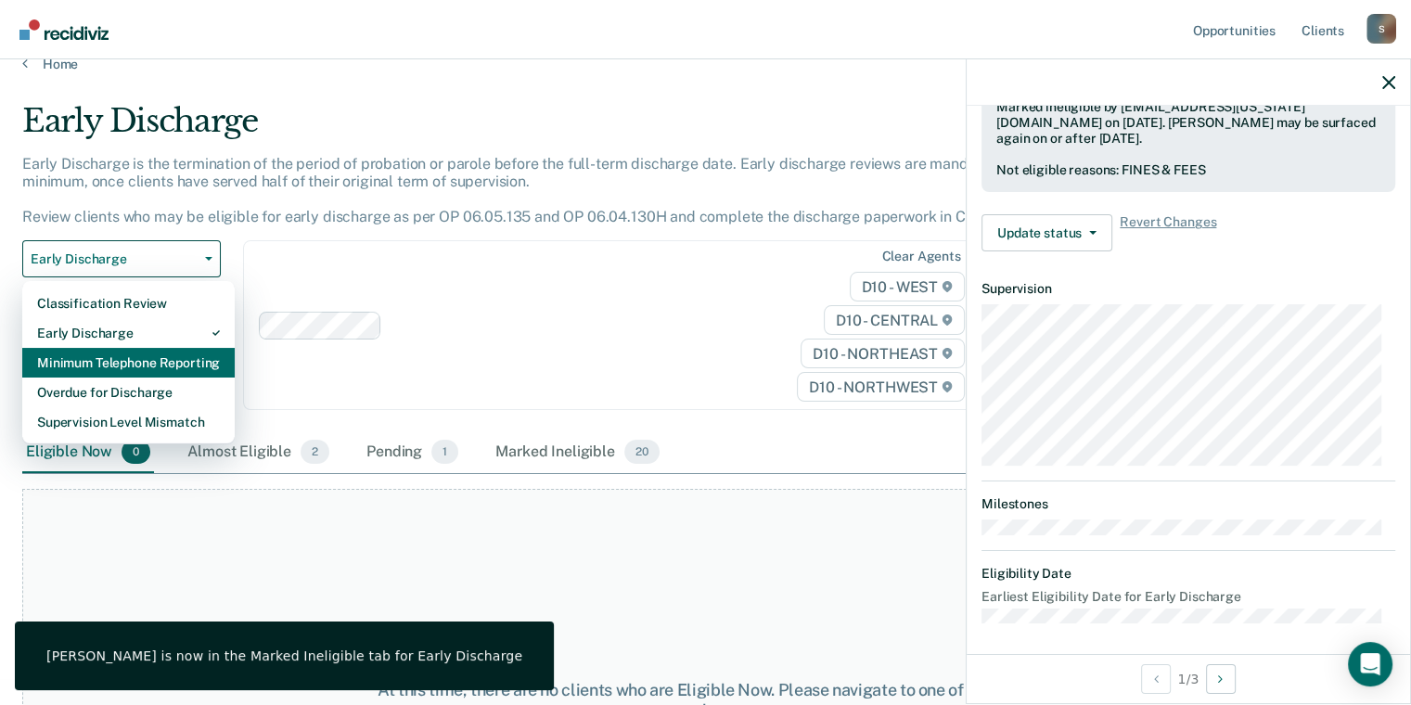
click at [72, 362] on div "Minimum Telephone Reporting" at bounding box center [128, 363] width 183 height 30
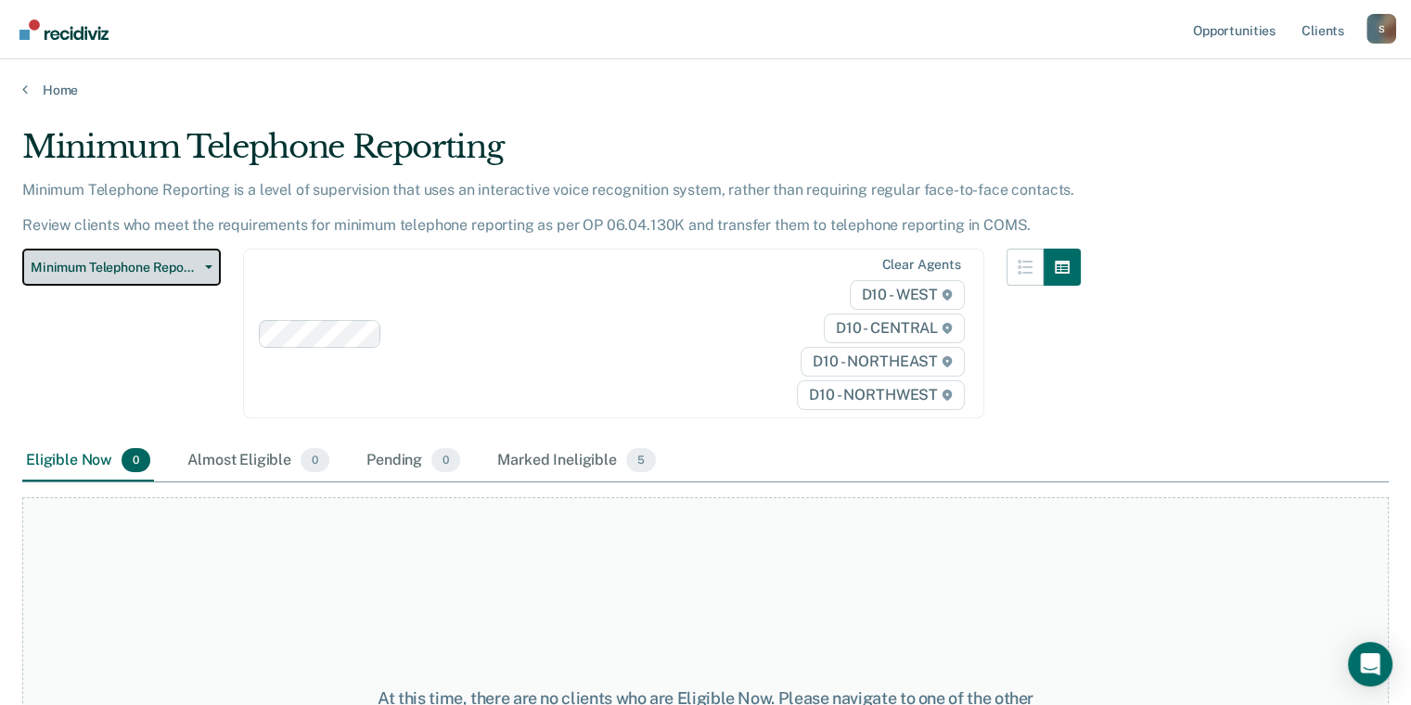
click at [174, 262] on span "Minimum Telephone Reporting" at bounding box center [114, 268] width 167 height 16
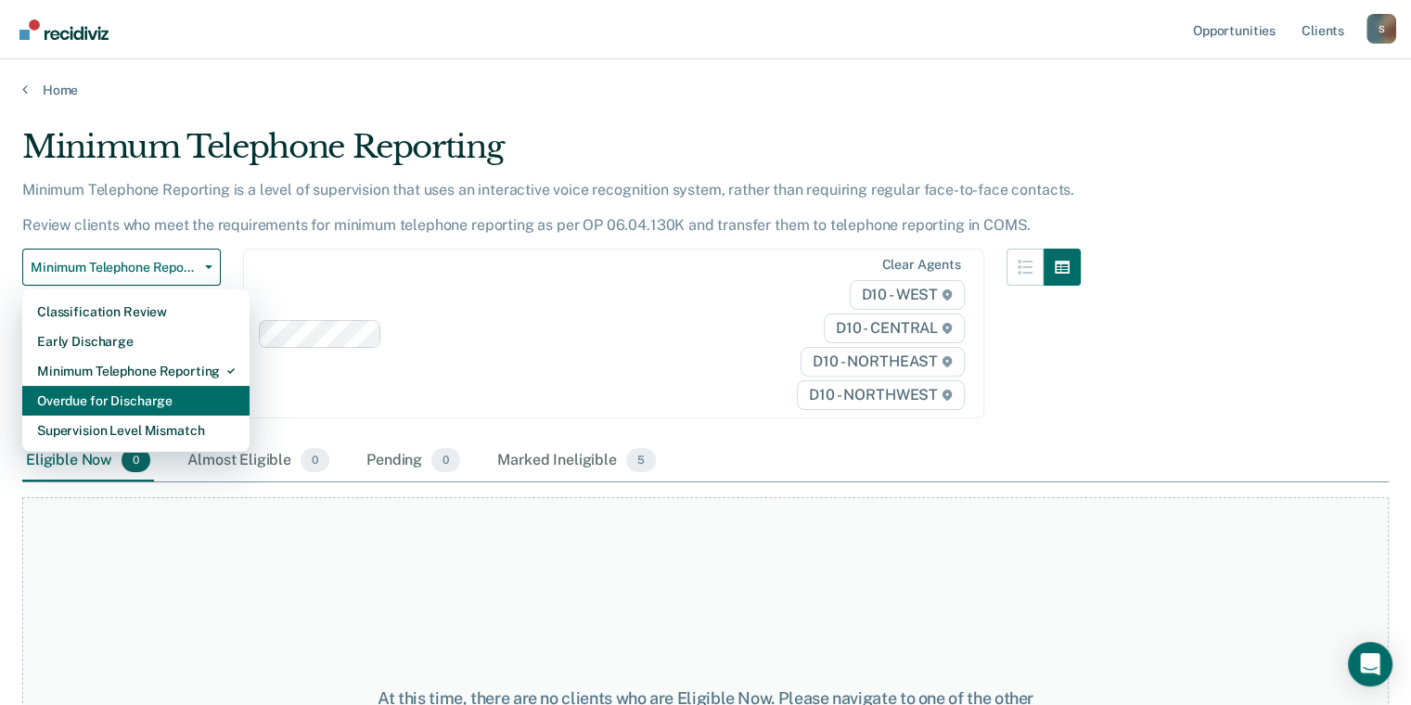
click at [96, 393] on div "Overdue for Discharge" at bounding box center [136, 401] width 198 height 30
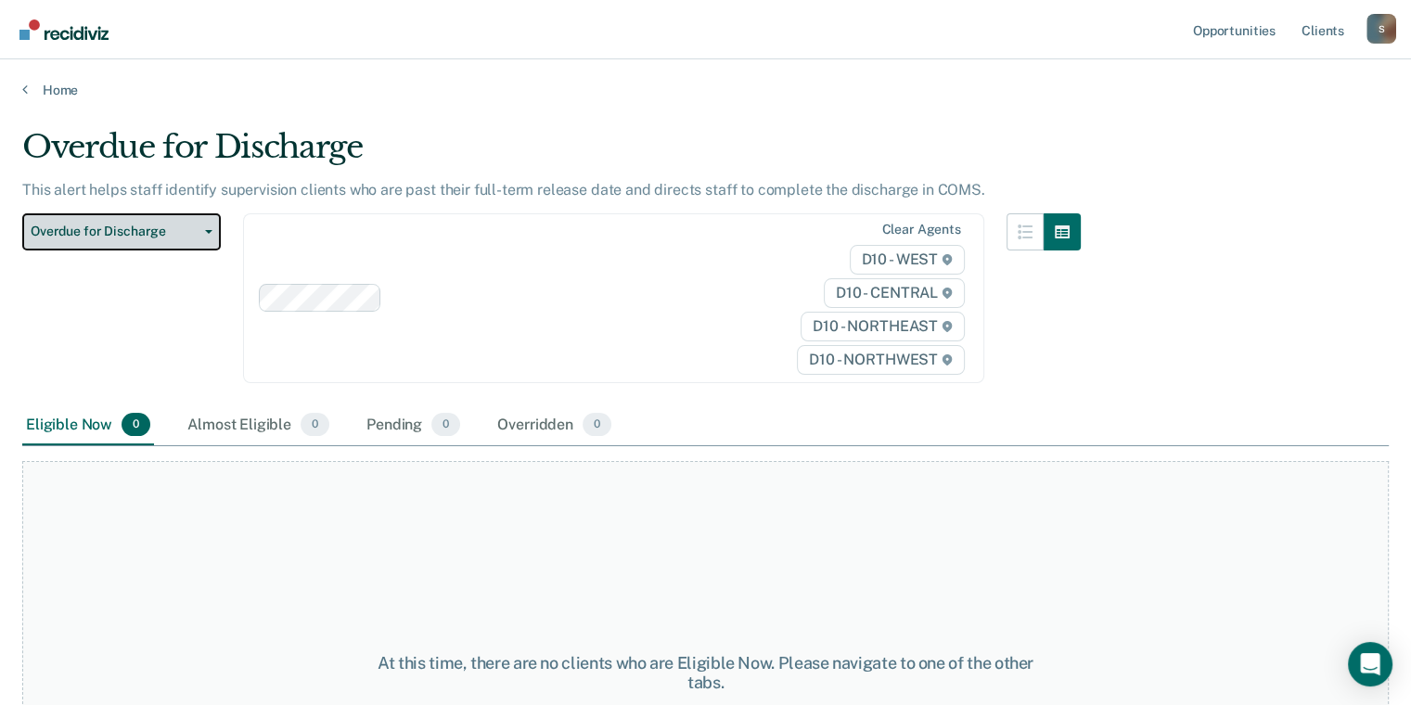
click at [204, 226] on button "Overdue for Discharge" at bounding box center [121, 231] width 199 height 37
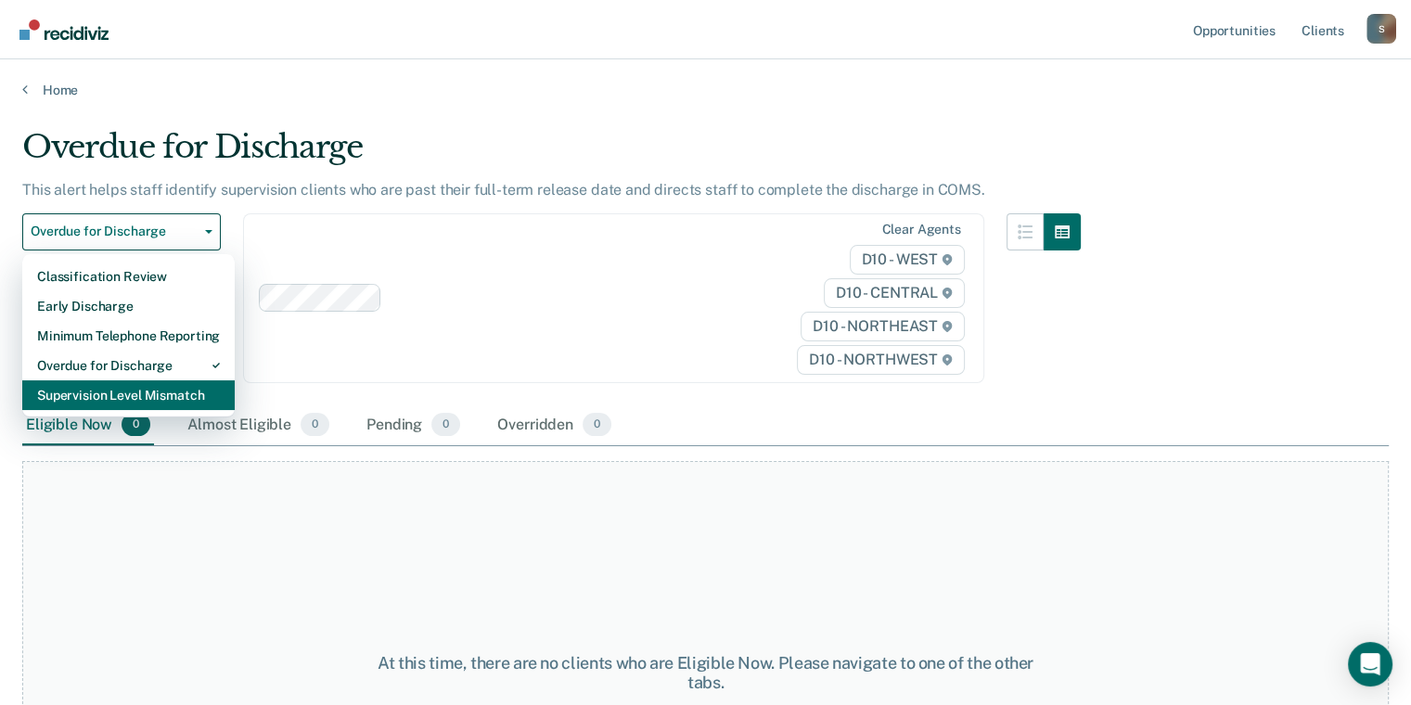
click at [112, 389] on div "Supervision Level Mismatch" at bounding box center [128, 395] width 183 height 30
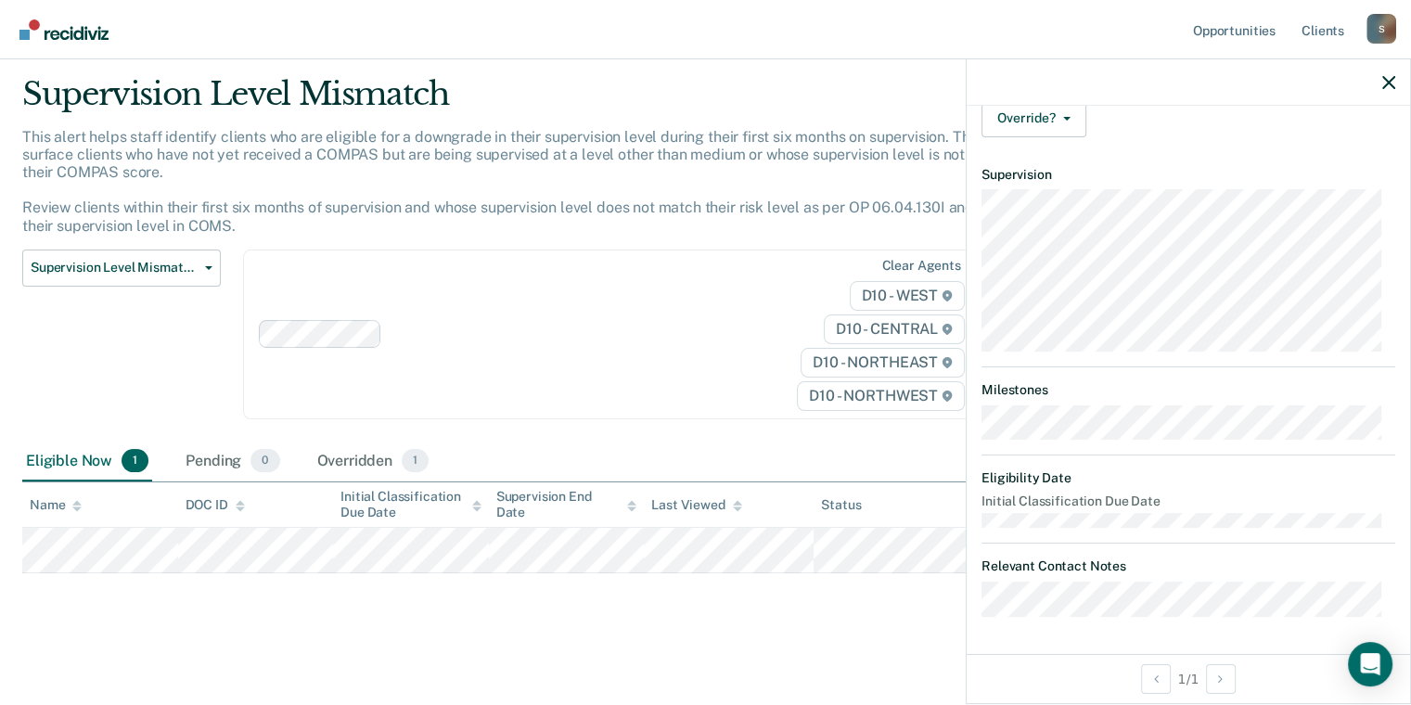
scroll to position [268, 0]
click at [920, 633] on main "Supervision Level Mismatch This alert helps staff identify clients who are elig…" at bounding box center [705, 373] width 1411 height 656
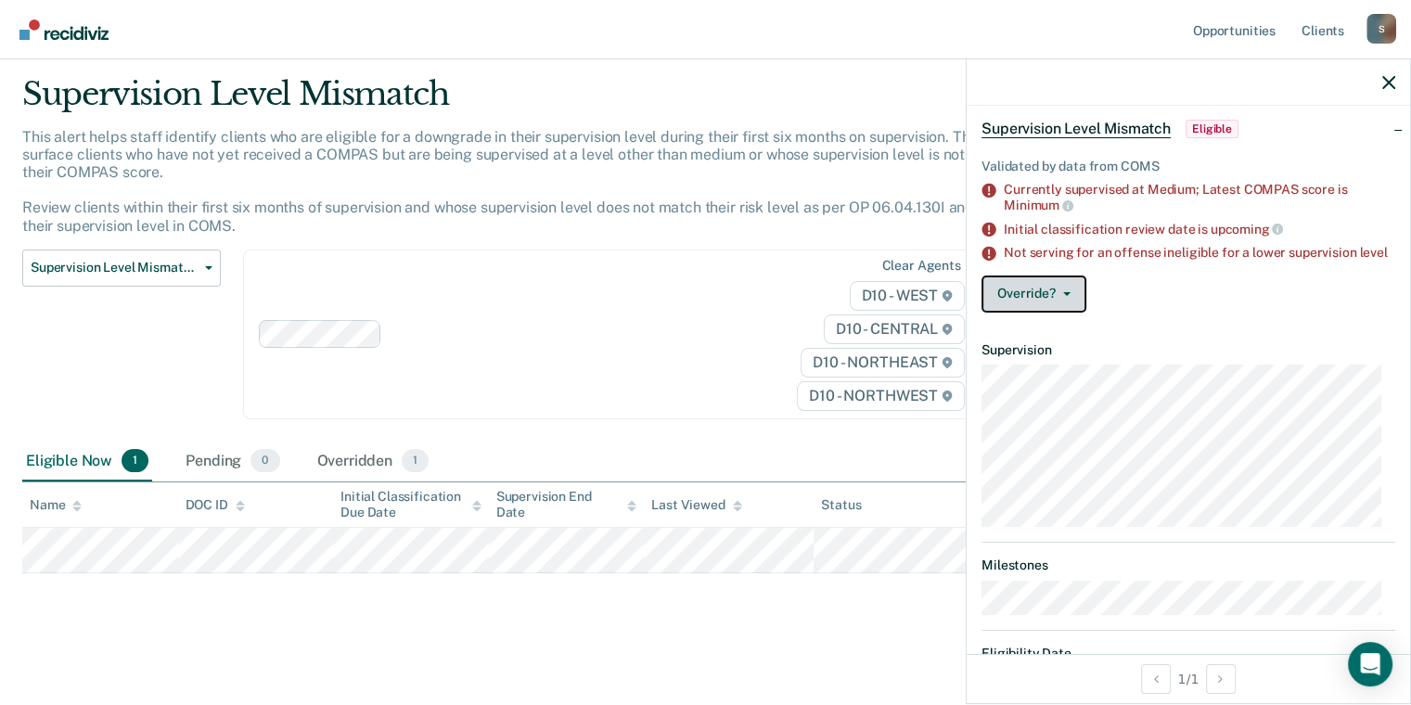
click at [1062, 302] on button "Override?" at bounding box center [1034, 294] width 105 height 37
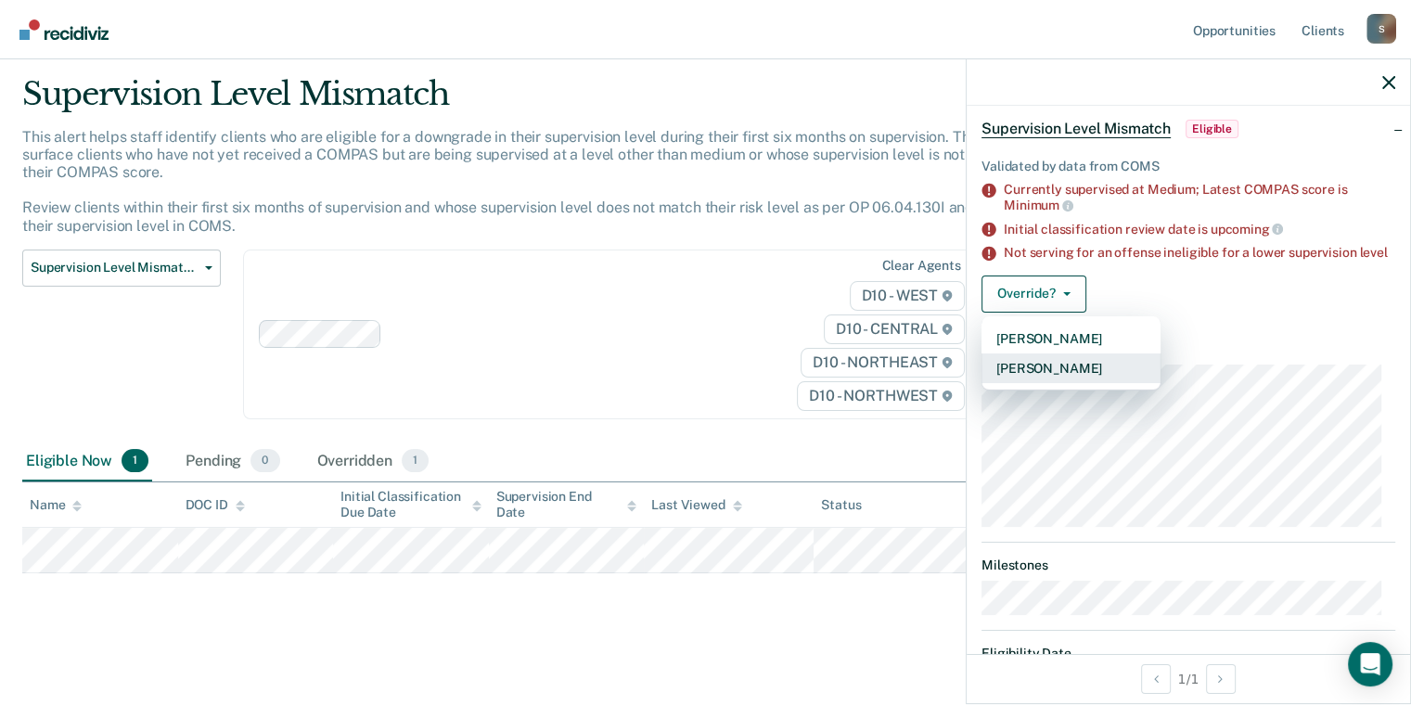
click at [1057, 379] on button "[PERSON_NAME]" at bounding box center [1071, 369] width 179 height 30
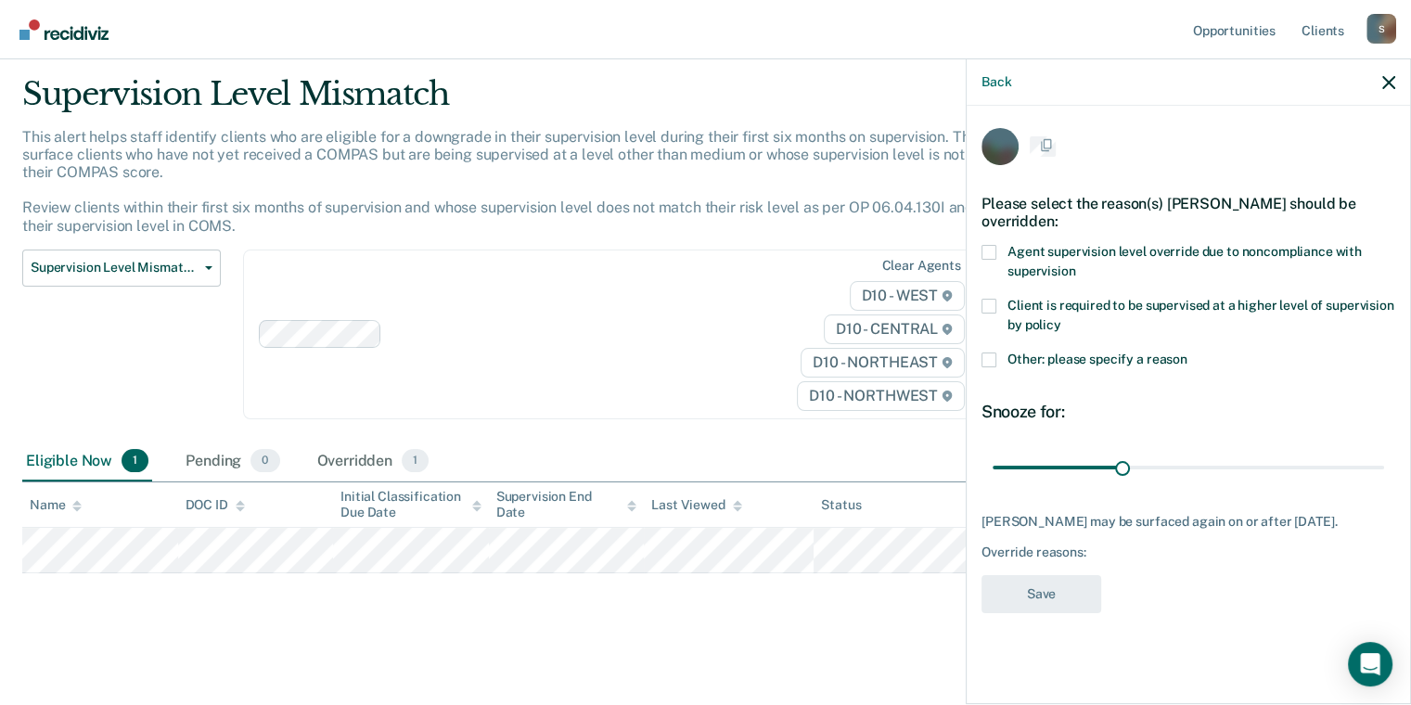
scroll to position [0, 0]
click at [991, 250] on span at bounding box center [989, 254] width 15 height 15
click at [1075, 266] on input "Agent supervision level override due to noncompliance with supervision" at bounding box center [1075, 266] width 0 height 0
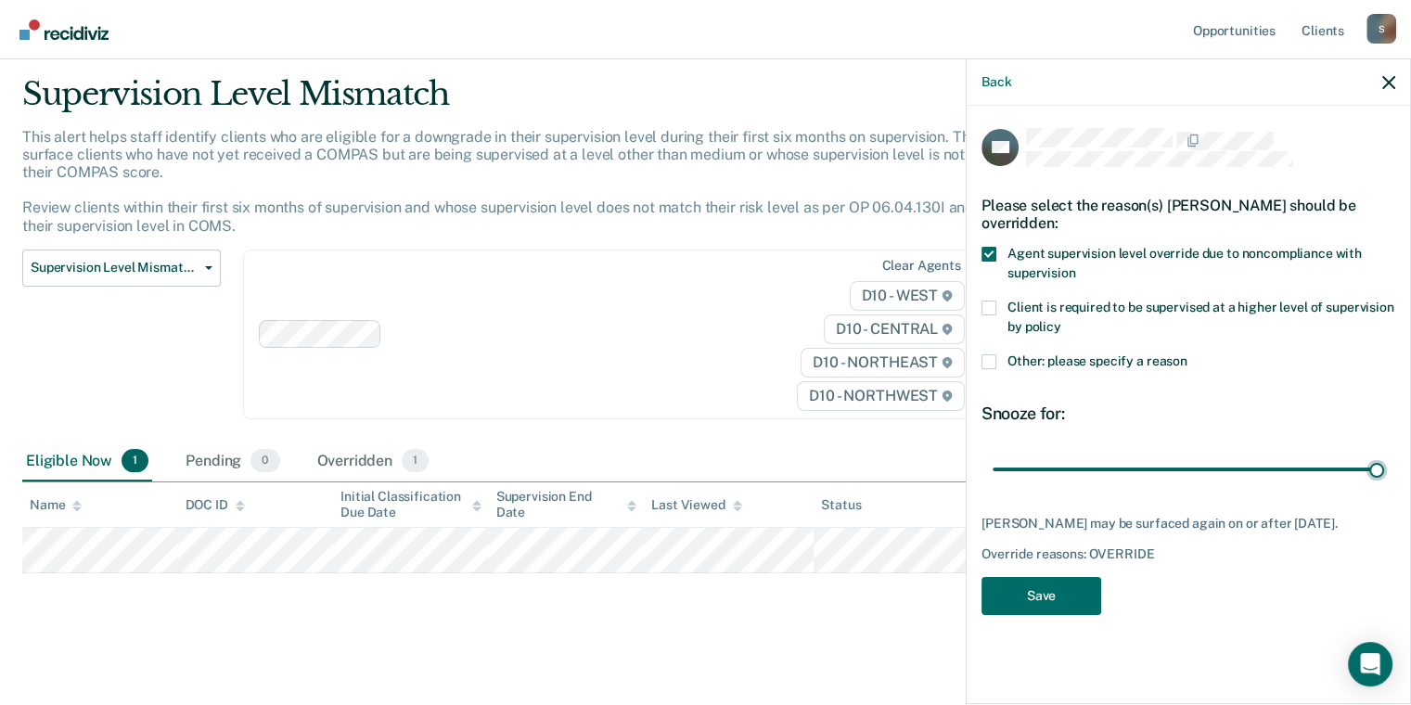
drag, startPoint x: 1123, startPoint y: 471, endPoint x: 1386, endPoint y: 456, distance: 264.0
type input "90"
click at [1384, 455] on input "range" at bounding box center [1189, 470] width 392 height 32
click at [1066, 615] on button "Save" at bounding box center [1042, 596] width 120 height 38
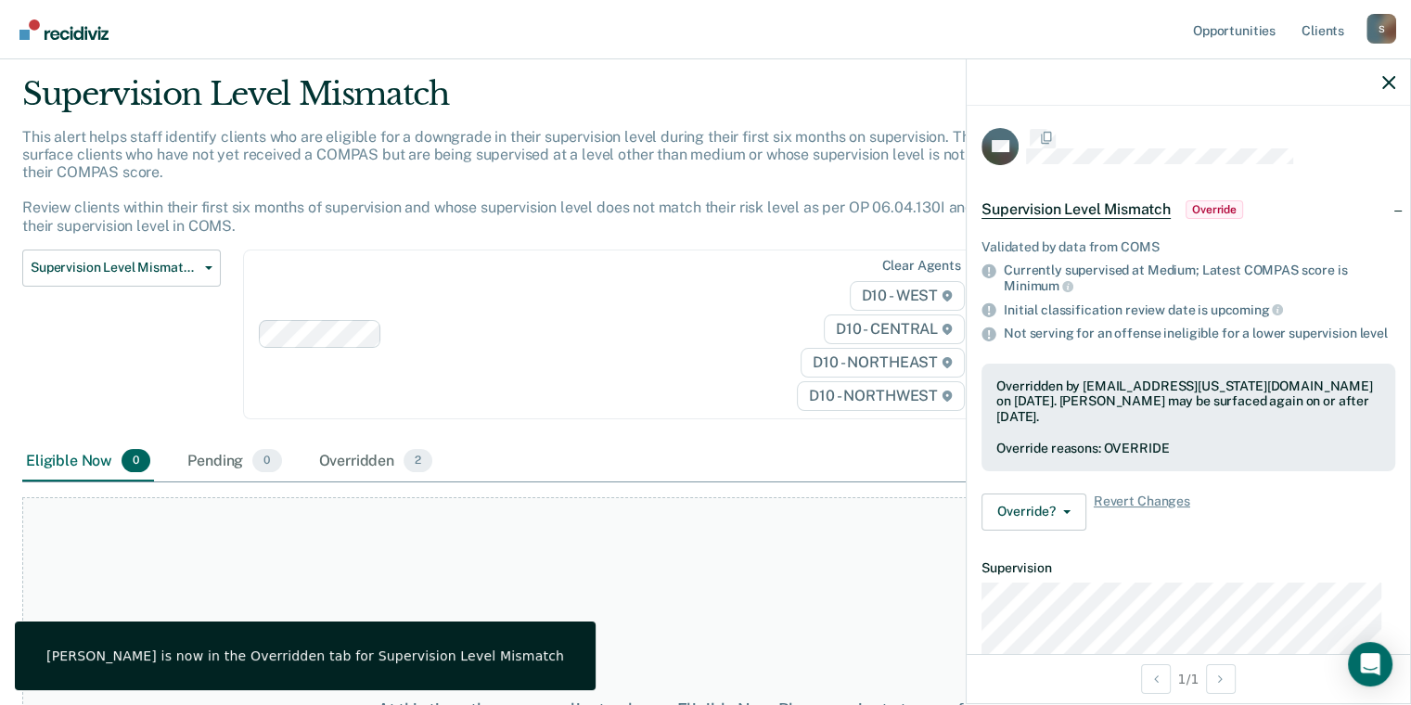
click at [490, 293] on div "Clear agents D10 - WEST D10 - CENTRAL D10 - NORTHEAST D10 - NORTHWEST" at bounding box center [613, 335] width 741 height 170
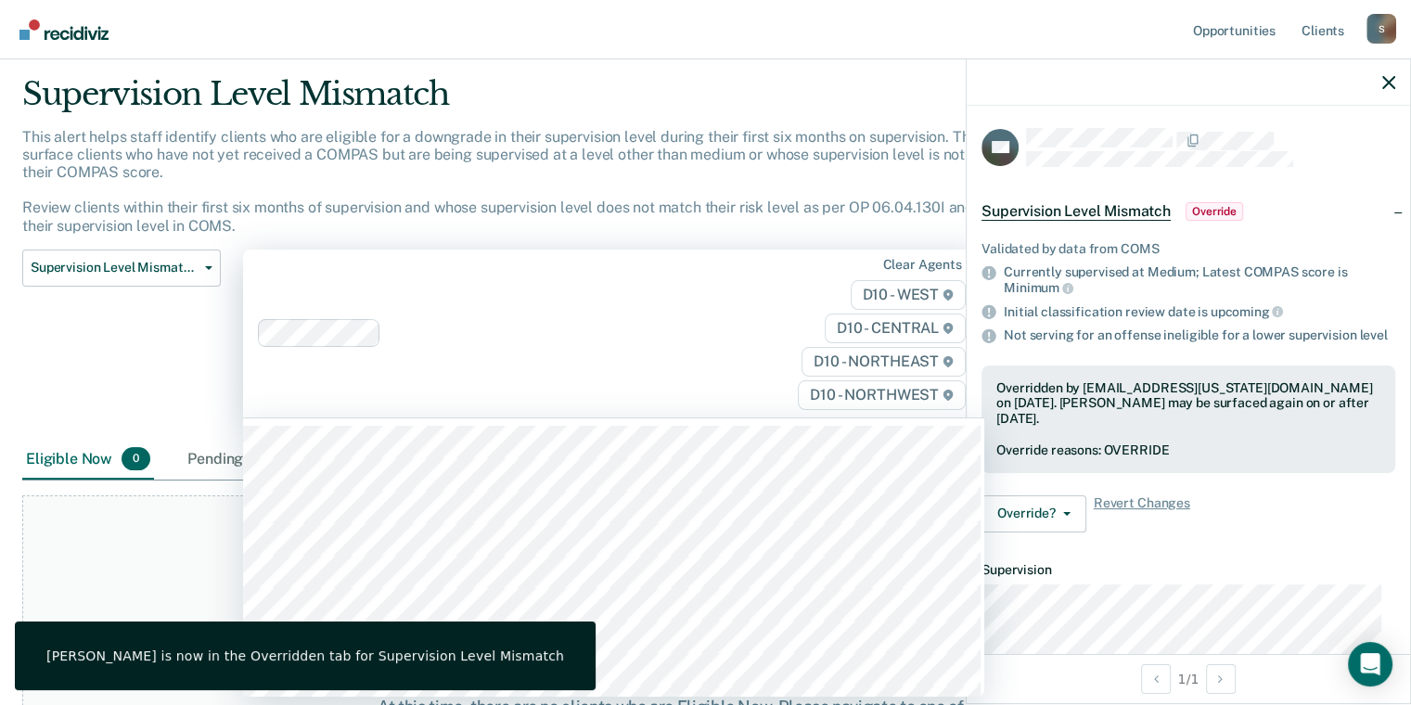
click at [163, 324] on div "Supervision Level Mismatch Classification Review Early Discharge Minimum Teleph…" at bounding box center [121, 345] width 199 height 190
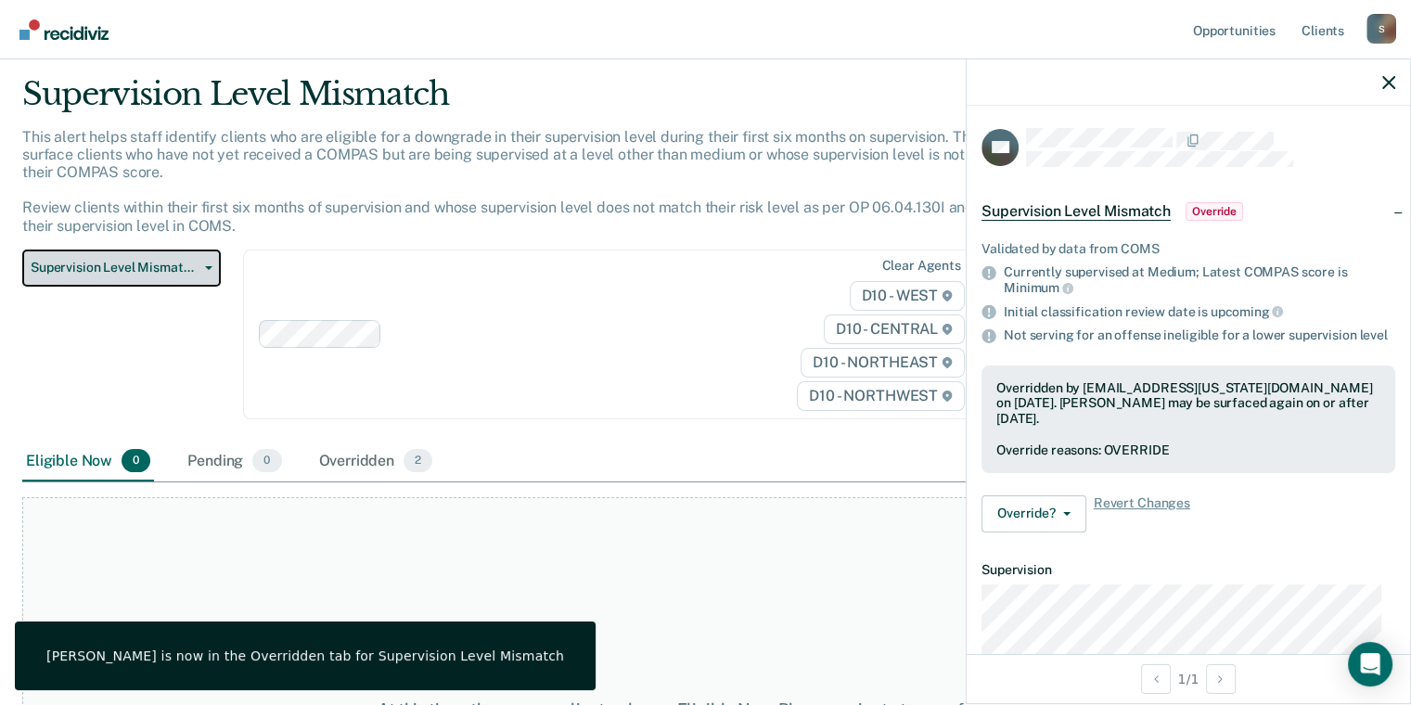
click at [176, 263] on span "Supervision Level Mismatch" at bounding box center [114, 268] width 167 height 16
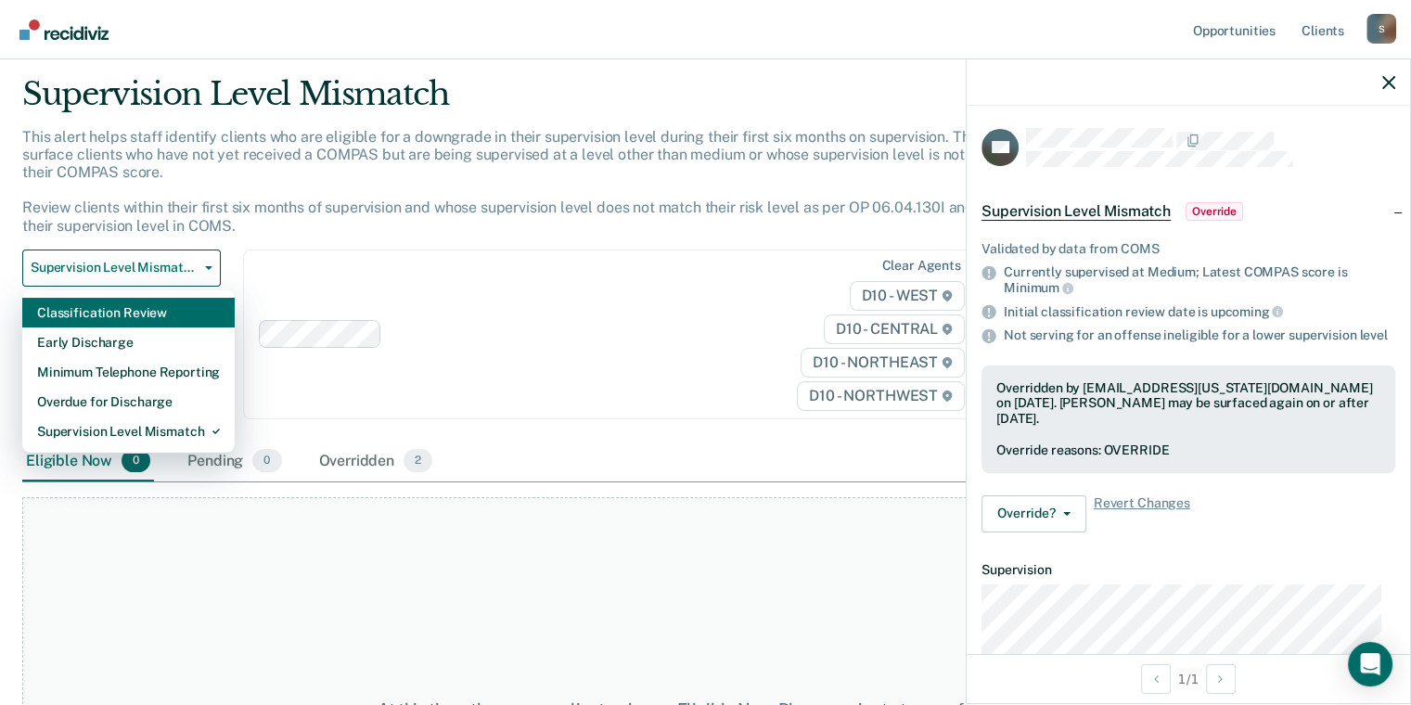
click at [126, 310] on div "Classification Review" at bounding box center [128, 313] width 183 height 30
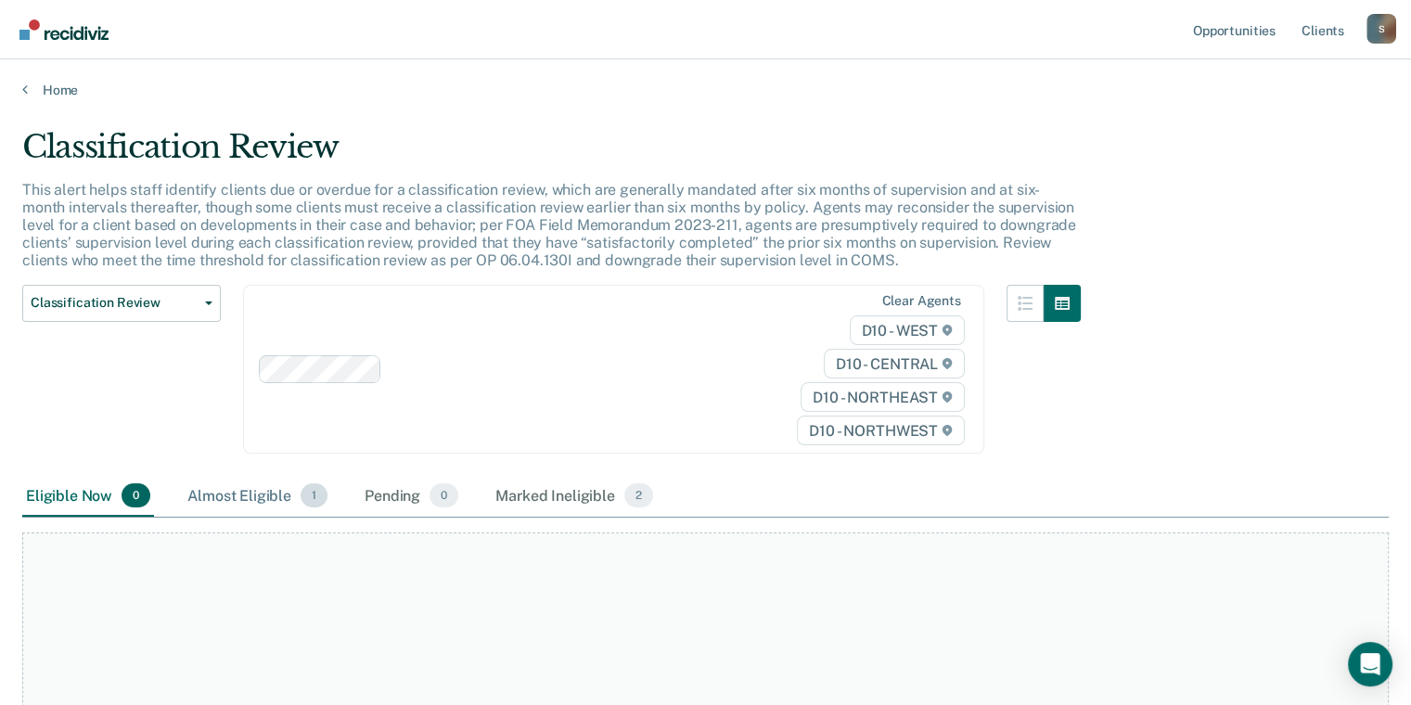
click at [295, 488] on div "Almost Eligible 1" at bounding box center [258, 496] width 148 height 41
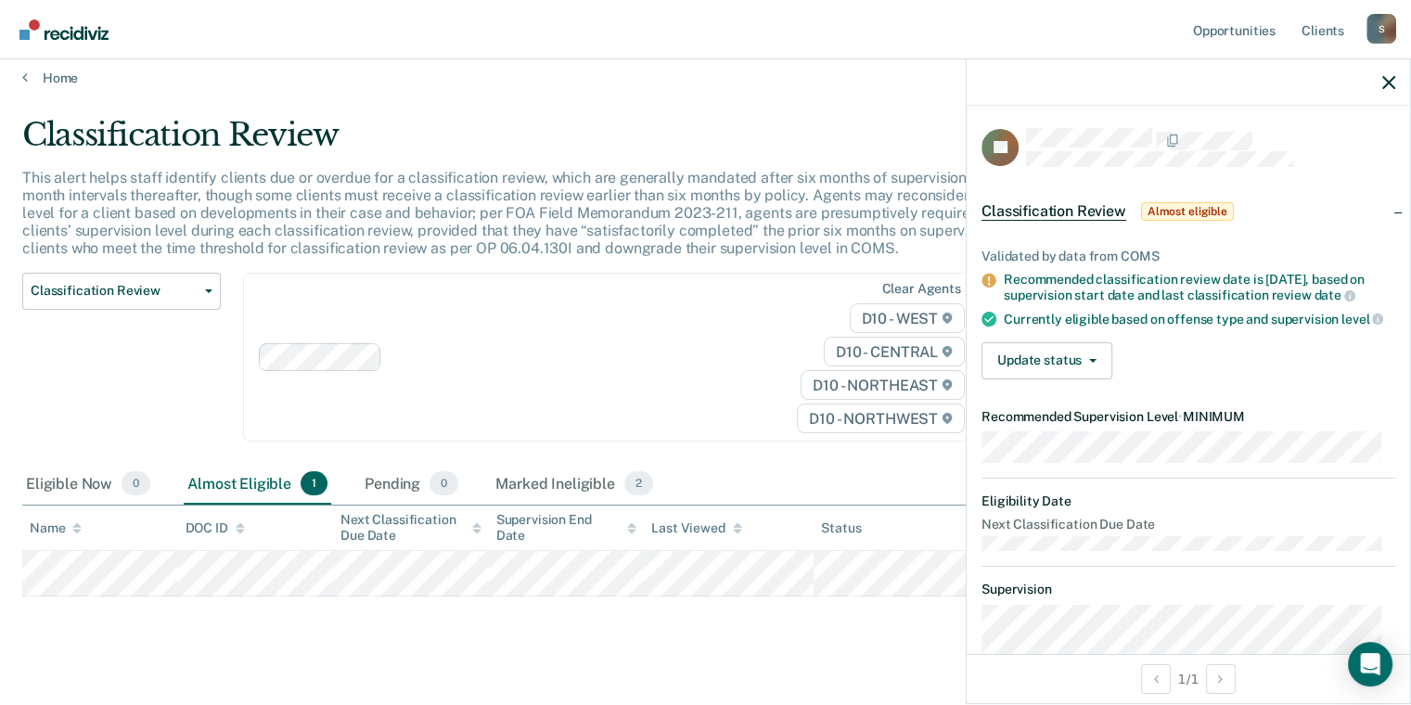
click at [777, 365] on div "D10 - WEST D10 - CENTRAL D10 - NORTHEAST D10 - NORTHWEST" at bounding box center [861, 368] width 212 height 130
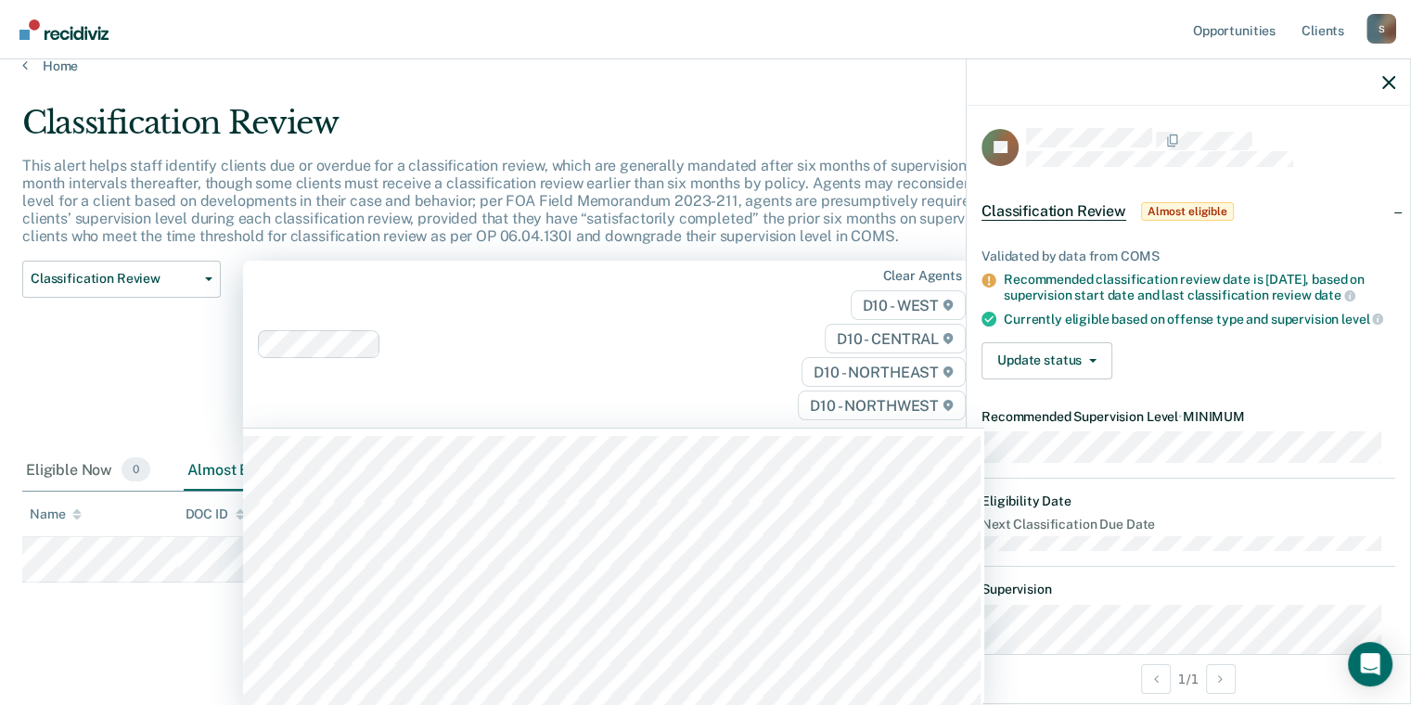
scroll to position [26, 0]
